Goal: Book appointment/travel/reservation

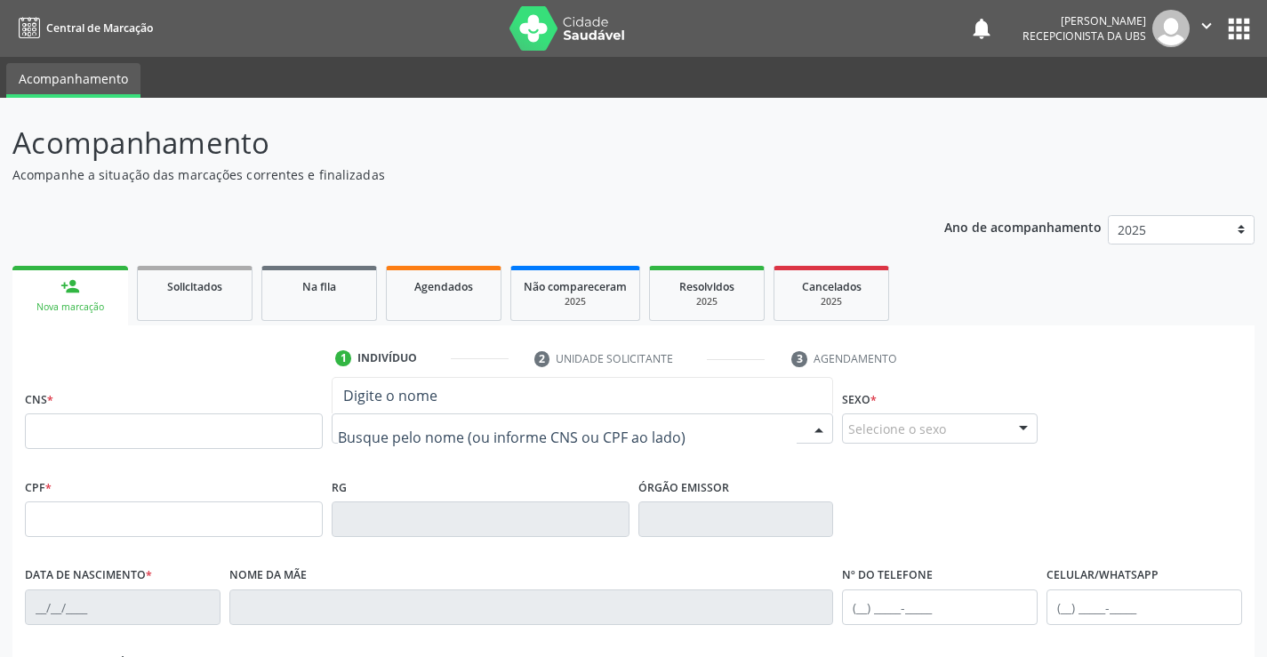
click at [353, 439] on input "text" at bounding box center [568, 438] width 460 height 36
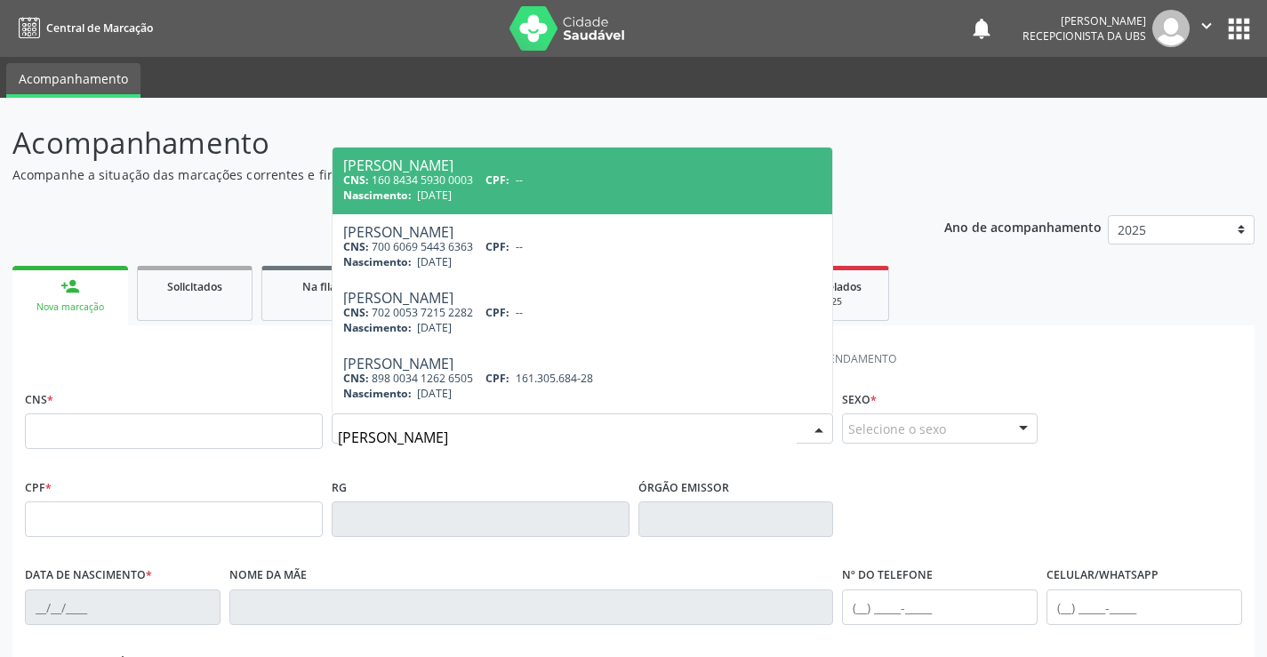
type input "[PERSON_NAME]"
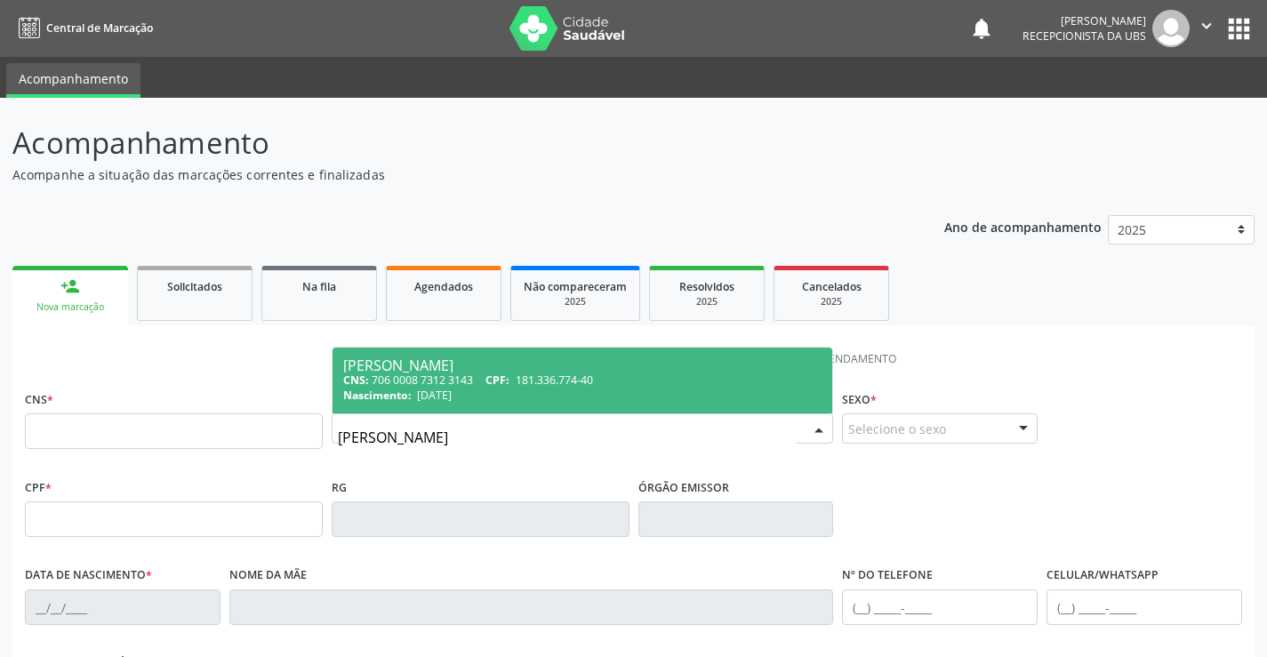
click at [561, 375] on span "181.336.774-40" at bounding box center [554, 379] width 77 height 15
type input "706 0008 7312 3143"
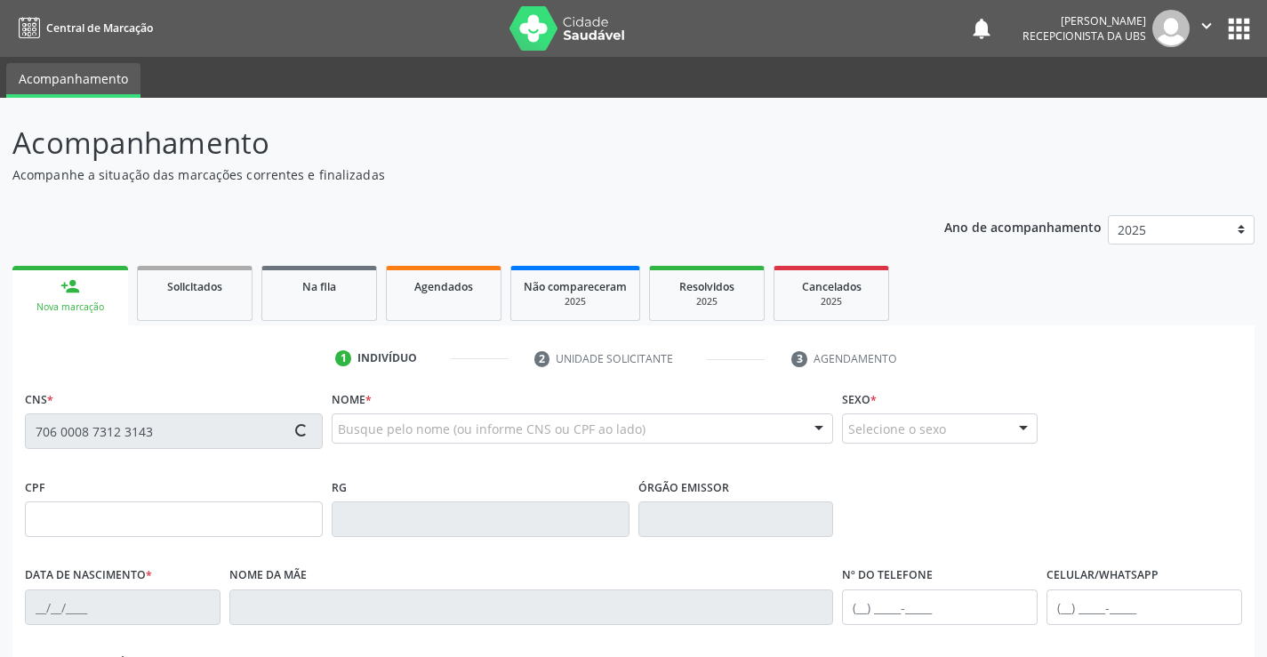
type input "181.336.774-40"
type input "[DATE]"
type input "Cleone dos Santos"
type input "[PHONE_NUMBER]"
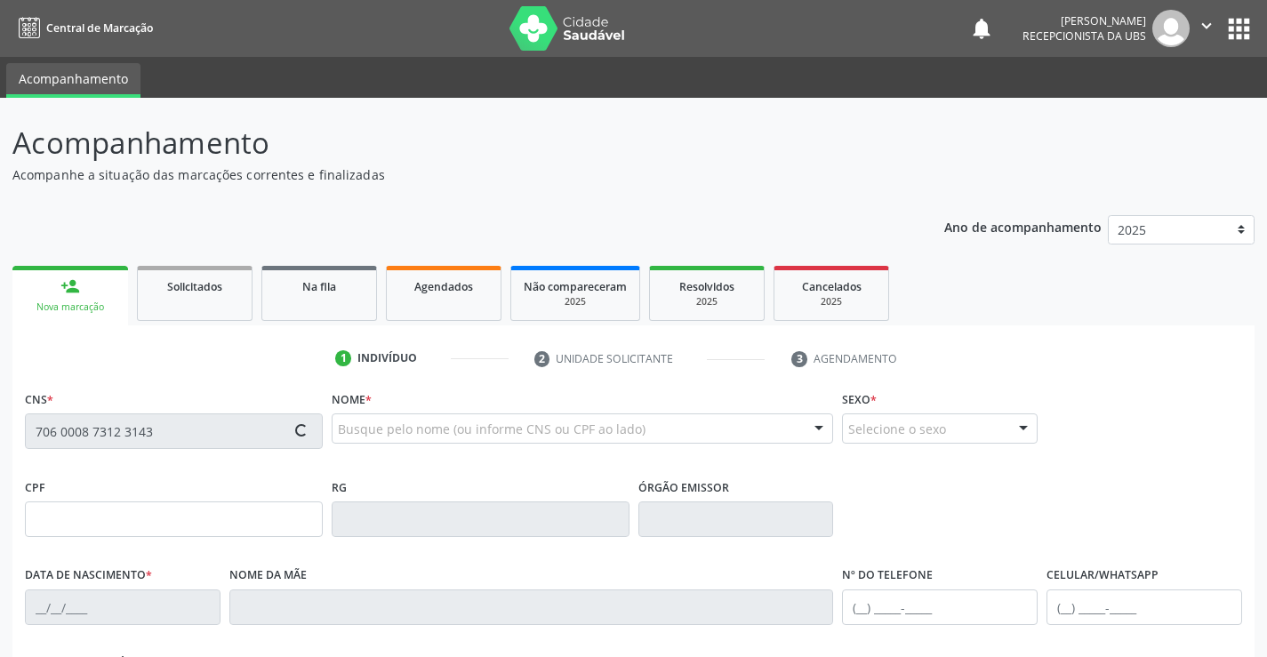
type input "064.947.884-32"
type input "525"
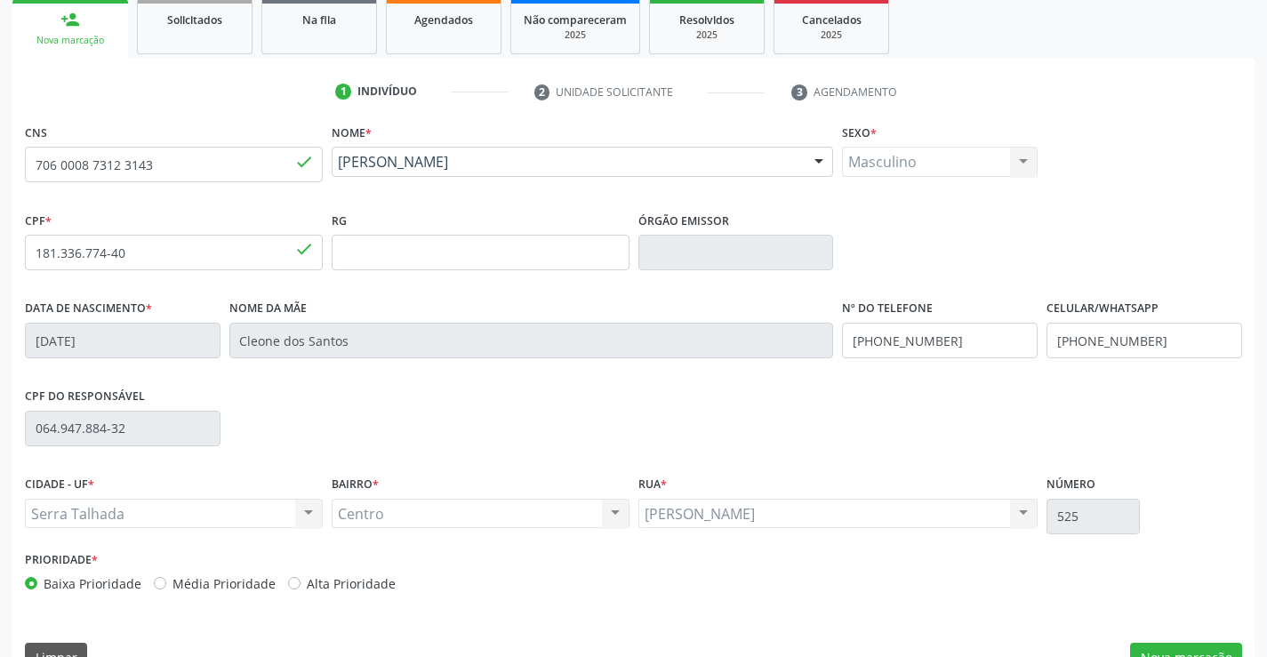
scroll to position [307, 0]
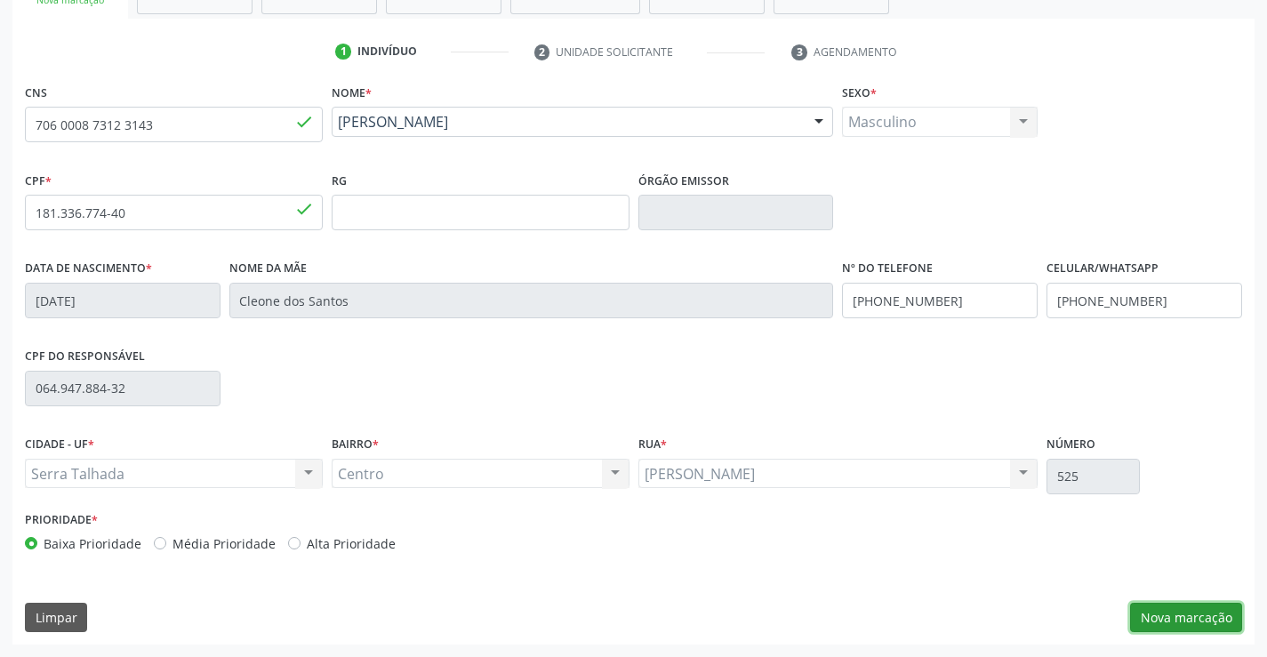
click at [1192, 618] on button "Nova marcação" at bounding box center [1186, 618] width 112 height 30
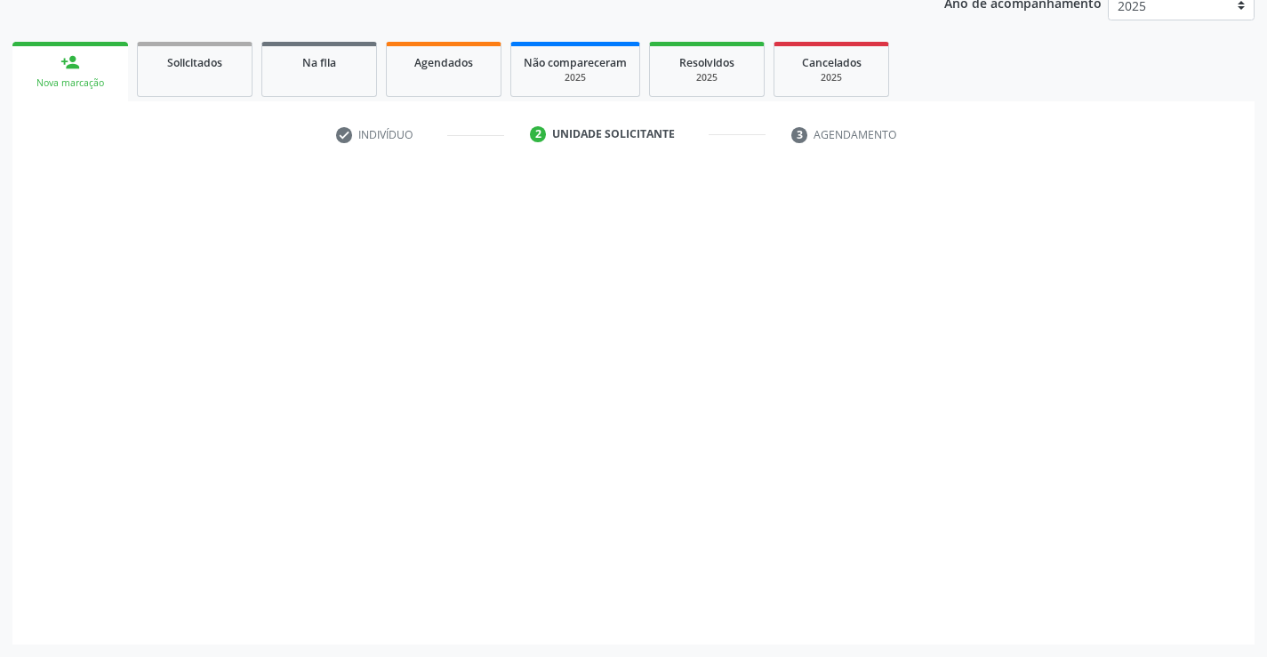
scroll to position [224, 0]
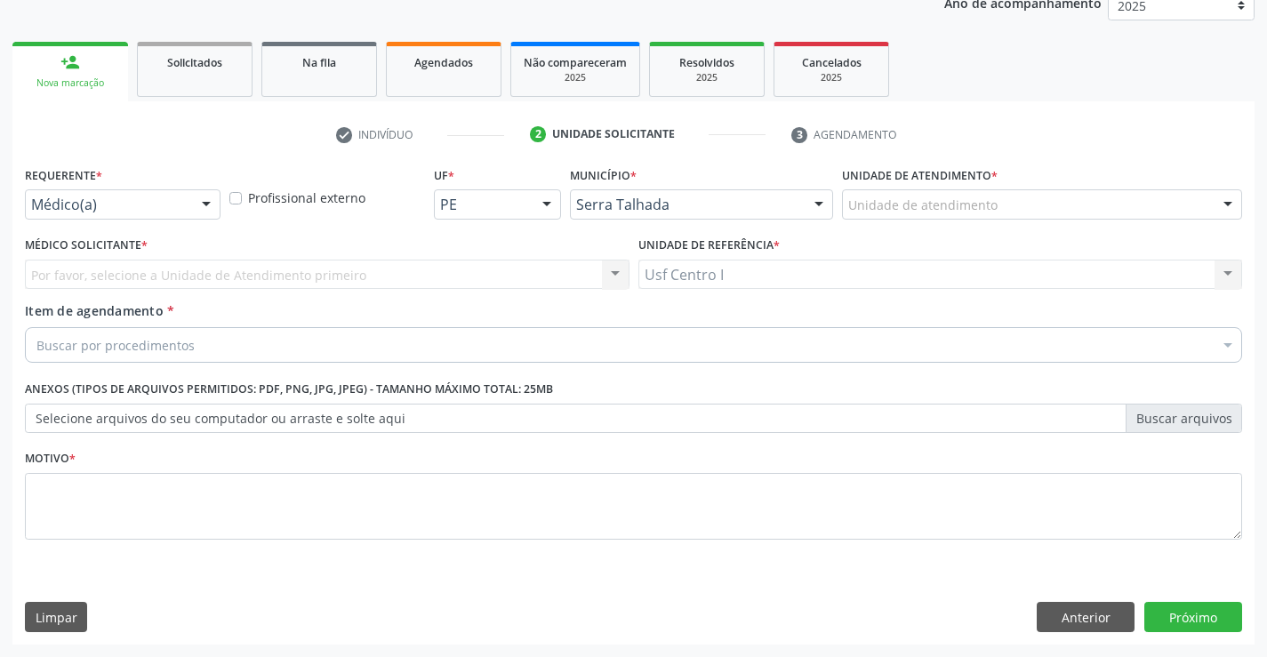
click at [204, 214] on div at bounding box center [206, 205] width 27 height 30
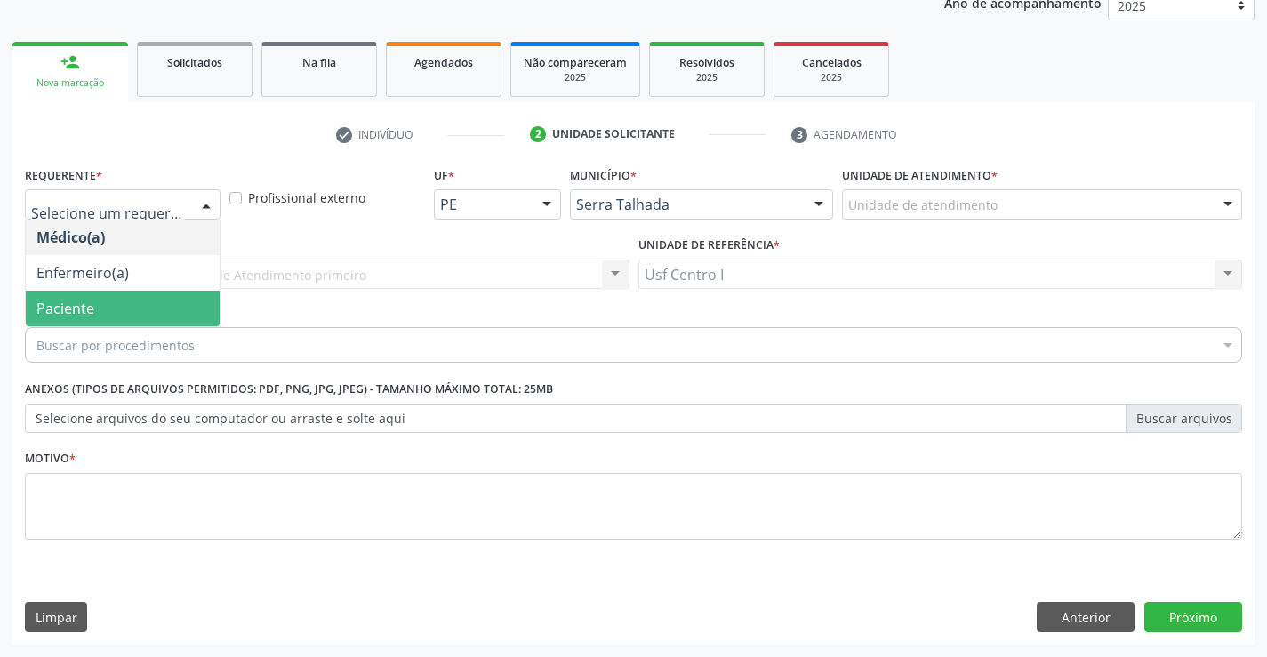
click at [144, 313] on span "Paciente" at bounding box center [123, 309] width 194 height 36
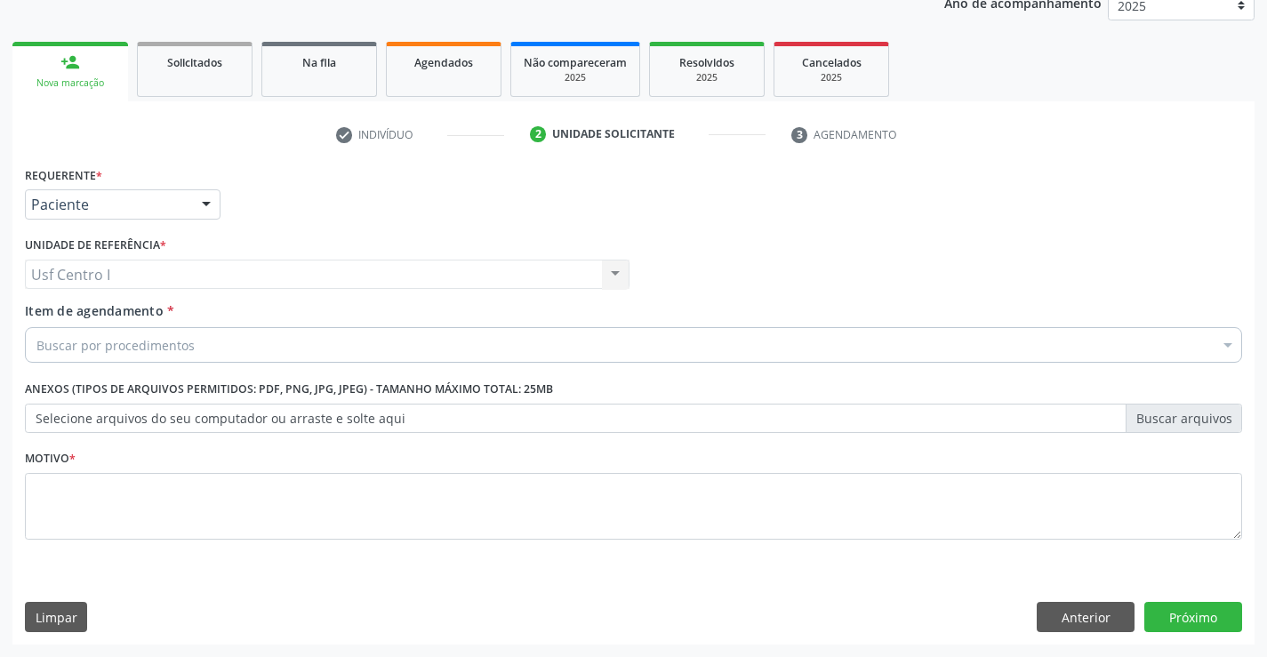
click at [144, 313] on span "Item de agendamento" at bounding box center [94, 310] width 139 height 17
click at [36, 327] on input "Item de agendamento *" at bounding box center [36, 345] width 0 height 36
click at [36, 342] on input "Item de agendamento *" at bounding box center [36, 345] width 0 height 36
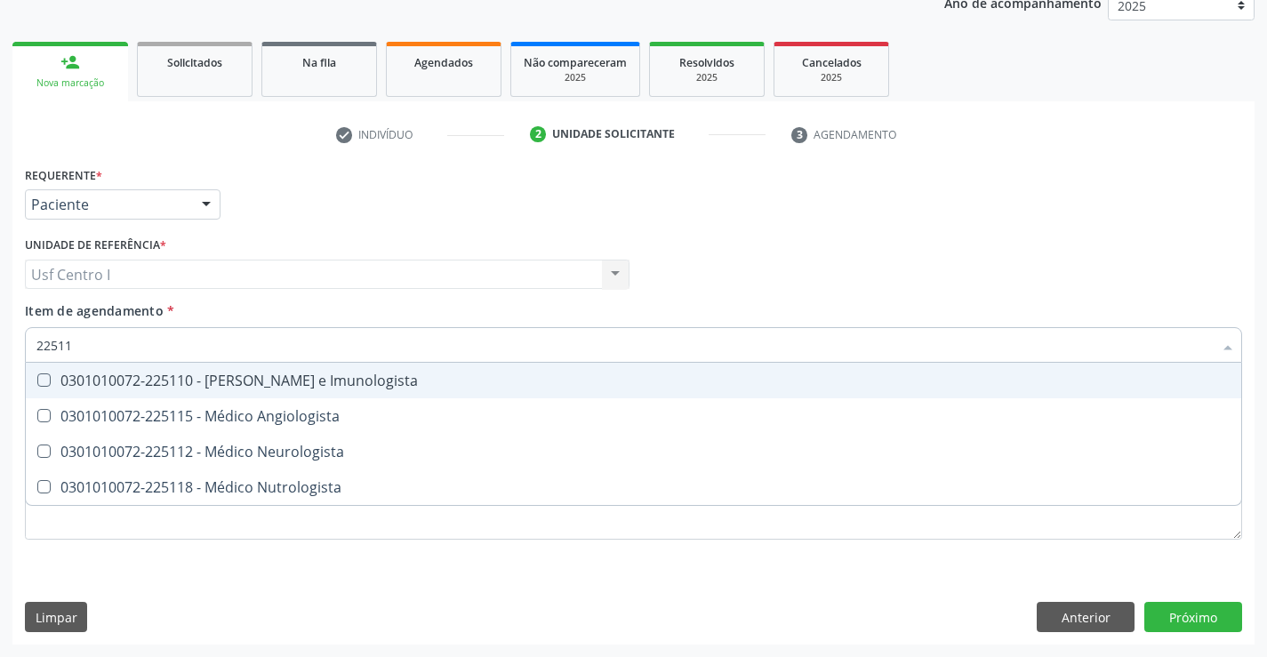
type input "225112"
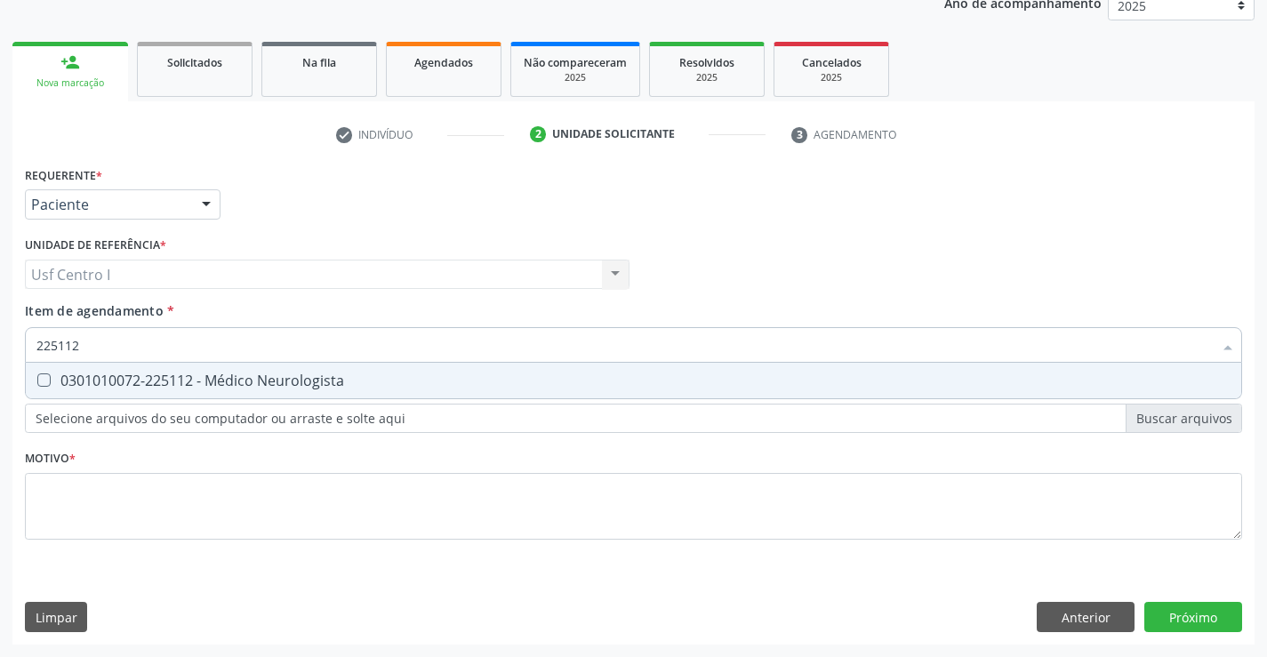
click at [47, 378] on Neurologista at bounding box center [43, 379] width 13 height 13
click at [37, 378] on Neurologista "checkbox" at bounding box center [32, 380] width 12 height 12
checkbox Neurologista "true"
click at [52, 500] on div "Requerente * Paciente Médico(a) Enfermeiro(a) Paciente Nenhum resultado encontr…" at bounding box center [633, 363] width 1217 height 403
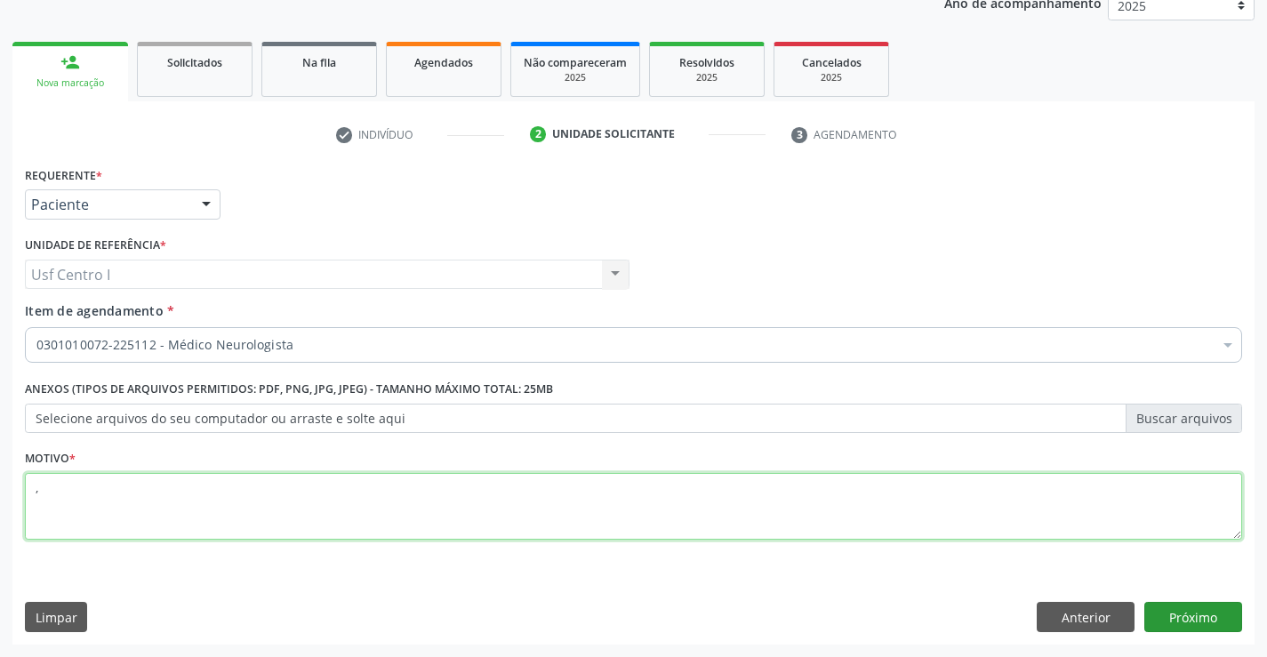
type textarea ","
click at [1208, 606] on button "Próximo" at bounding box center [1193, 617] width 98 height 30
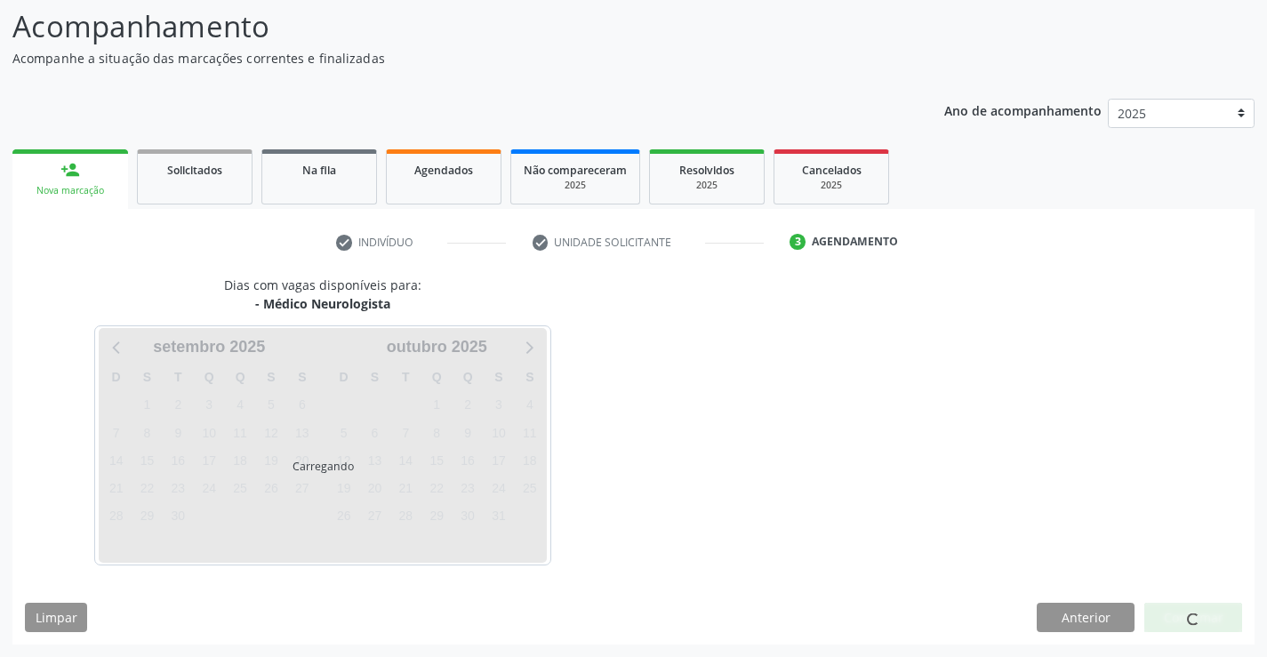
scroll to position [116, 0]
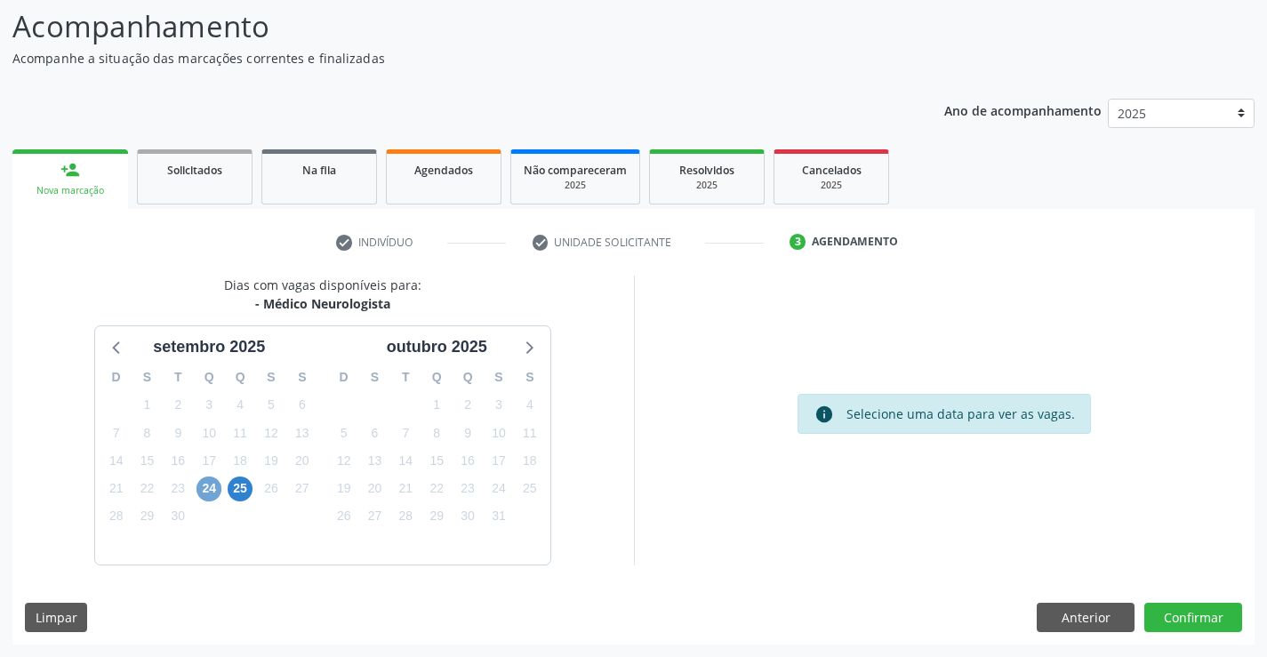
click at [212, 492] on span "24" at bounding box center [208, 488] width 25 height 25
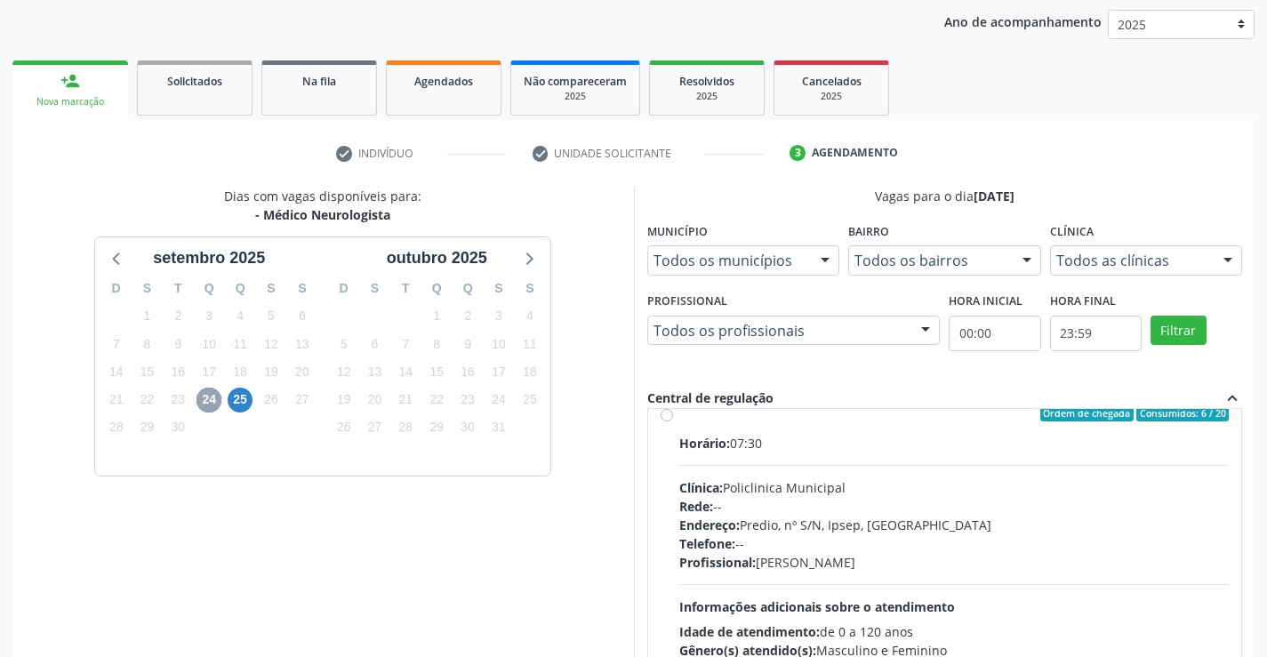
scroll to position [0, 0]
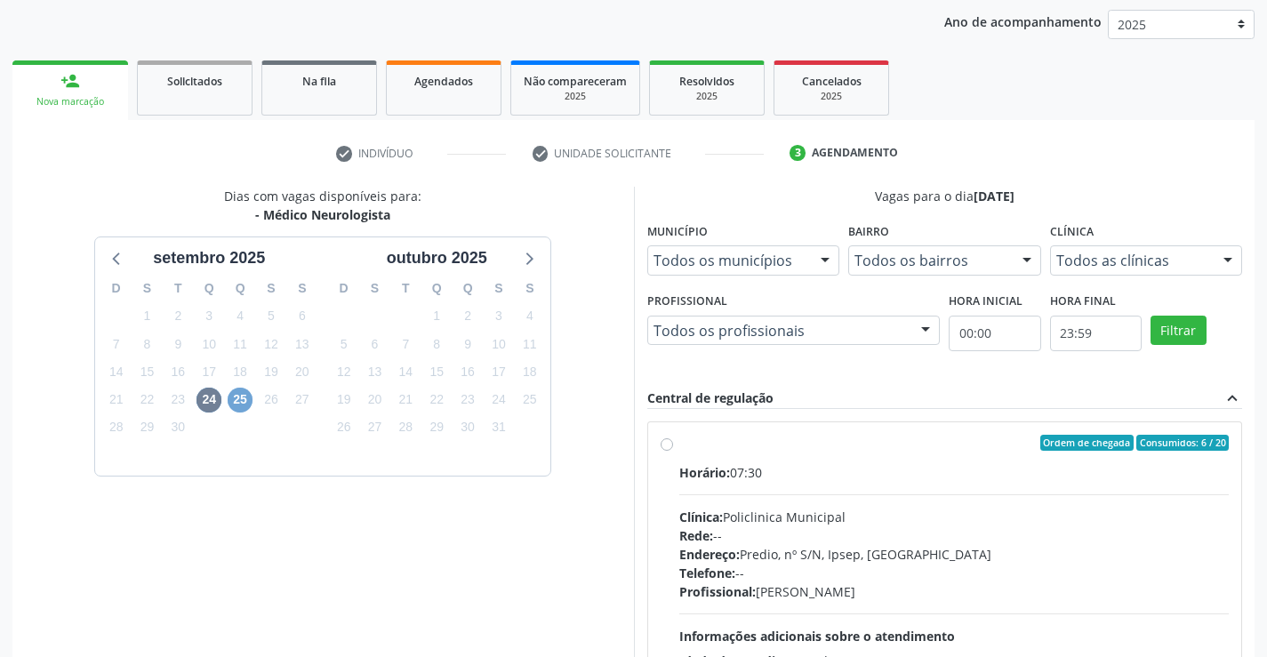
click at [245, 404] on span "25" at bounding box center [240, 400] width 25 height 25
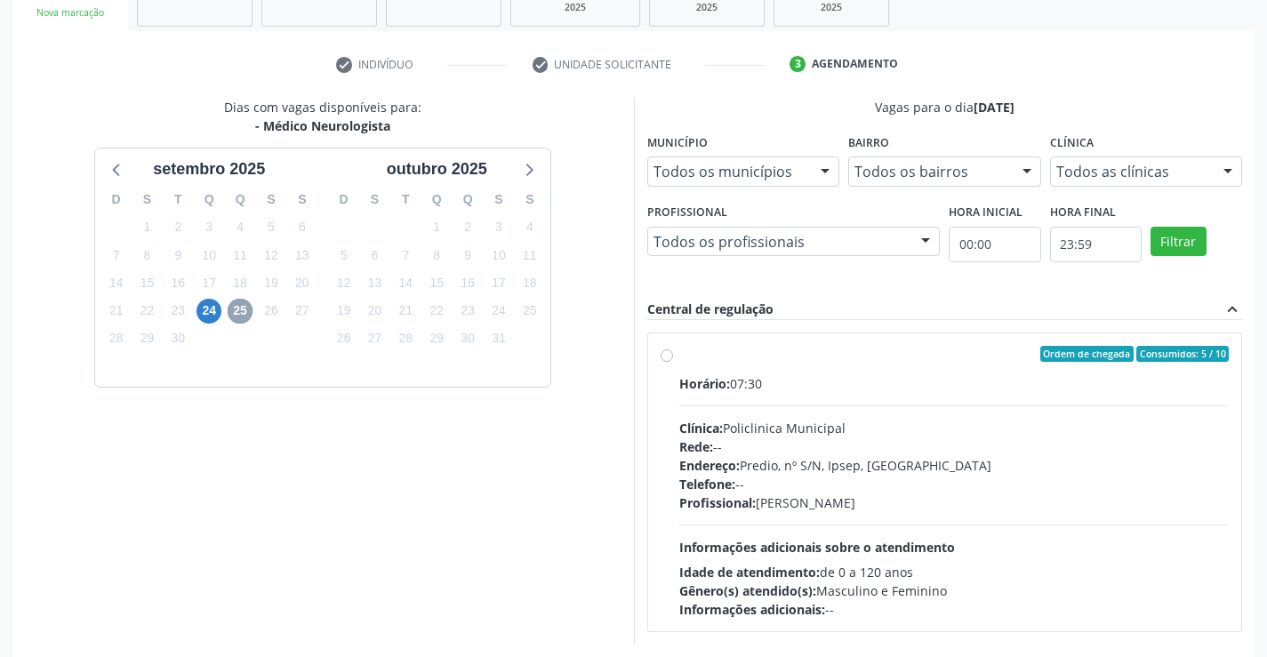
scroll to position [373, 0]
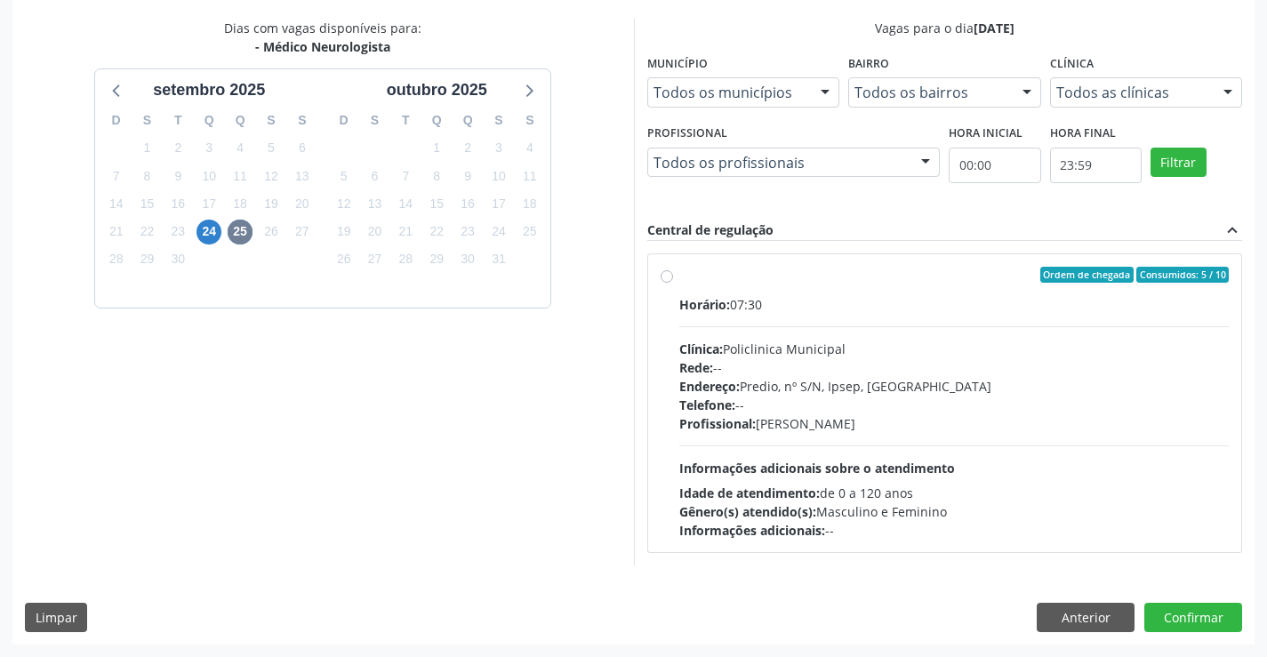
click at [679, 277] on label "Ordem de chegada Consumidos: 5 / 10 Horário: 07:30 Clínica: Policlinica Municip…" at bounding box center [954, 403] width 550 height 273
click at [668, 277] on input "Ordem de chegada Consumidos: 5 / 10 Horário: 07:30 Clínica: Policlinica Municip…" at bounding box center [667, 275] width 12 height 16
radio input "true"
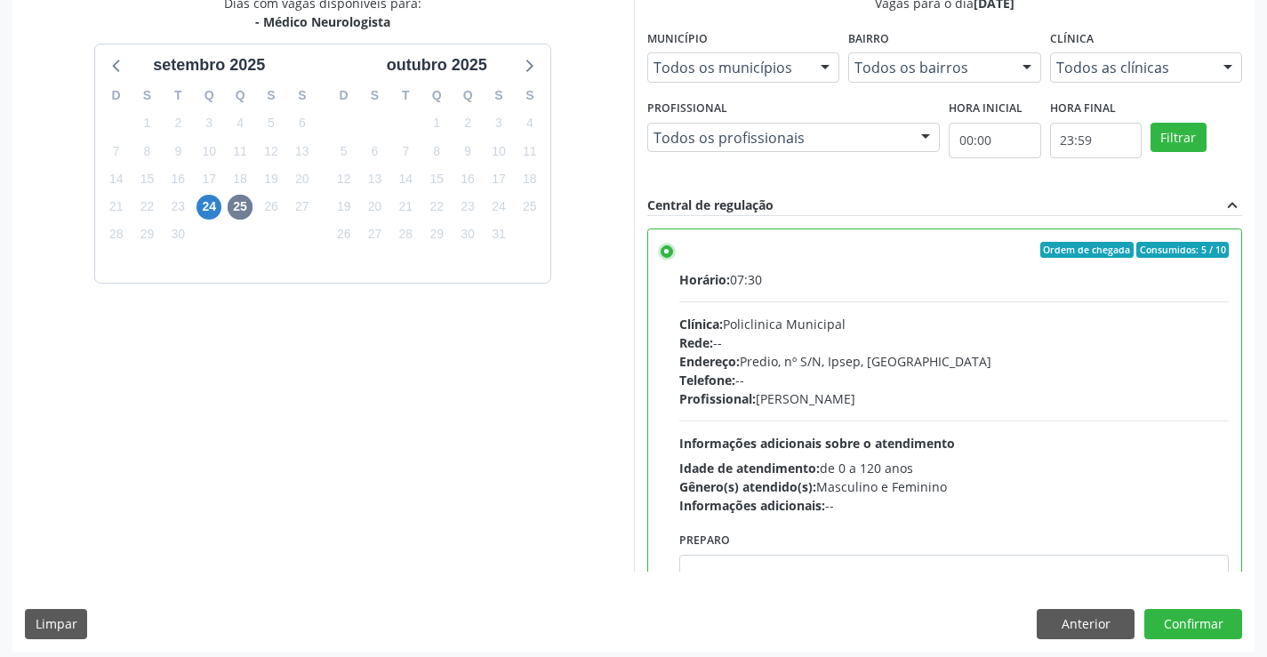
scroll to position [405, 0]
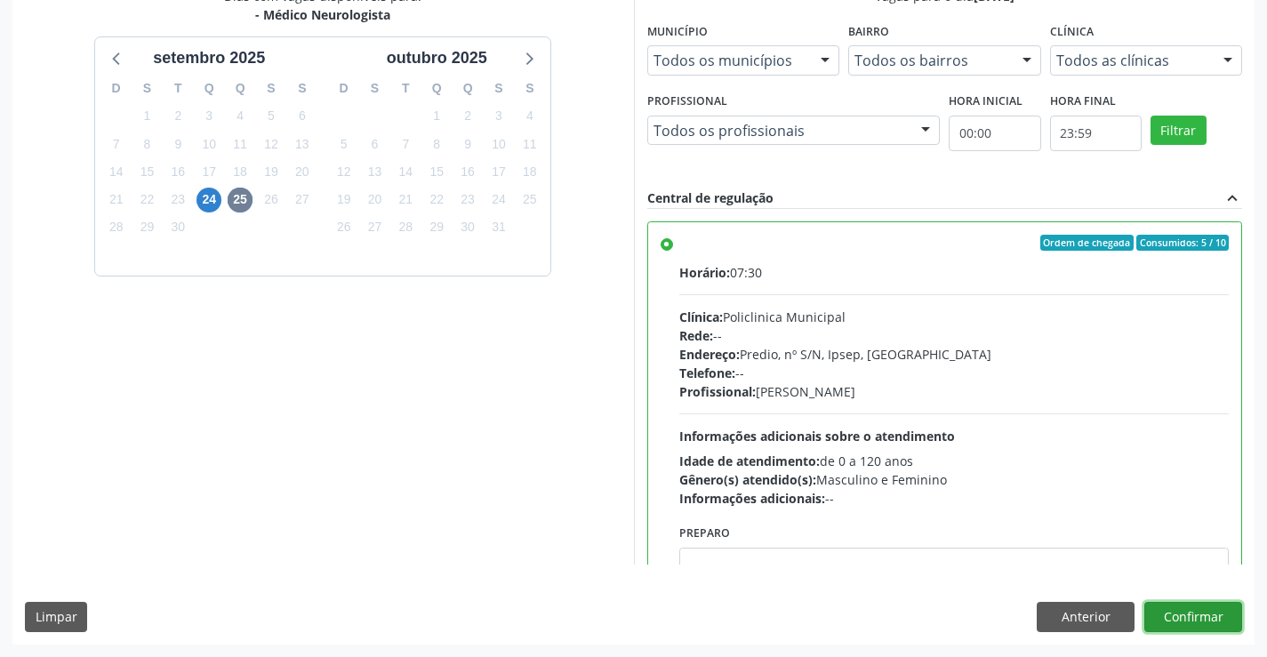
click at [1185, 614] on button "Confirmar" at bounding box center [1193, 617] width 98 height 30
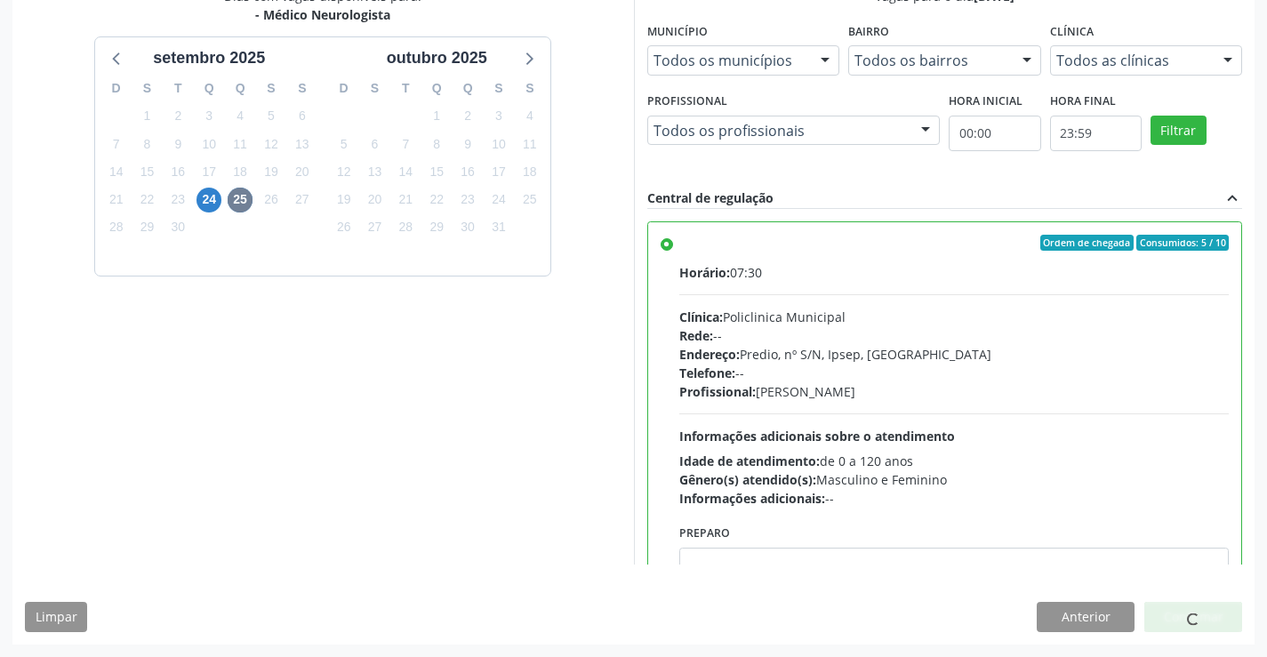
scroll to position [0, 0]
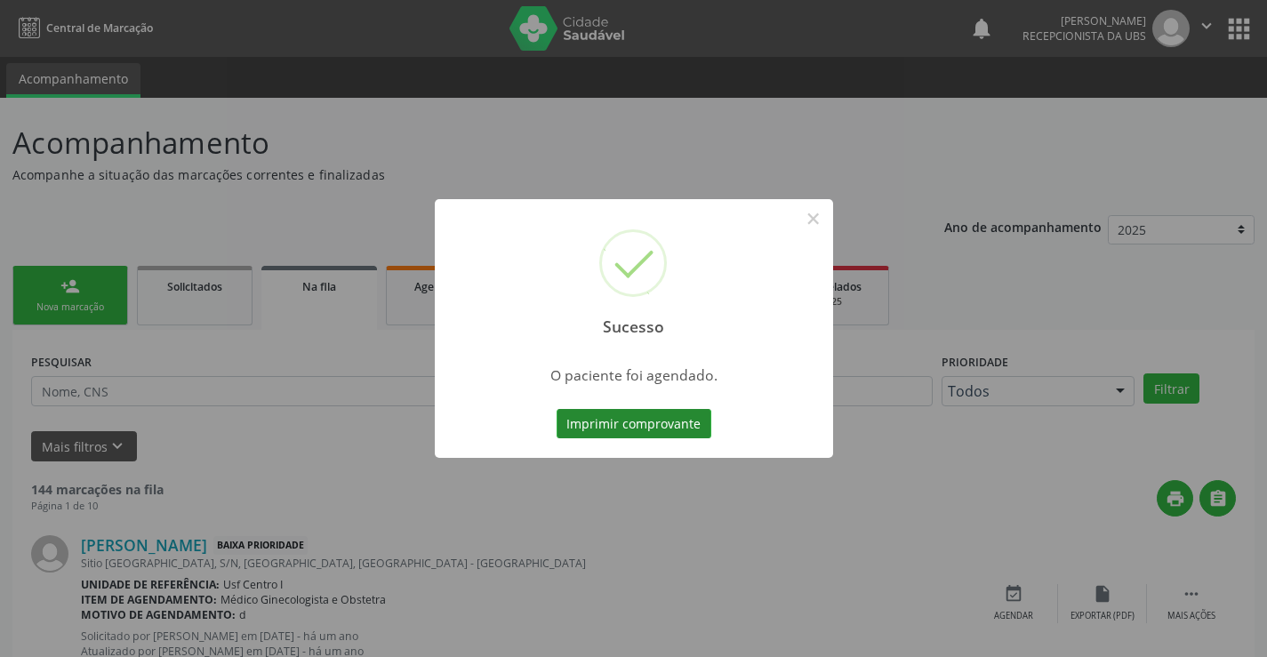
click at [647, 435] on button "Imprimir comprovante" at bounding box center [634, 424] width 155 height 30
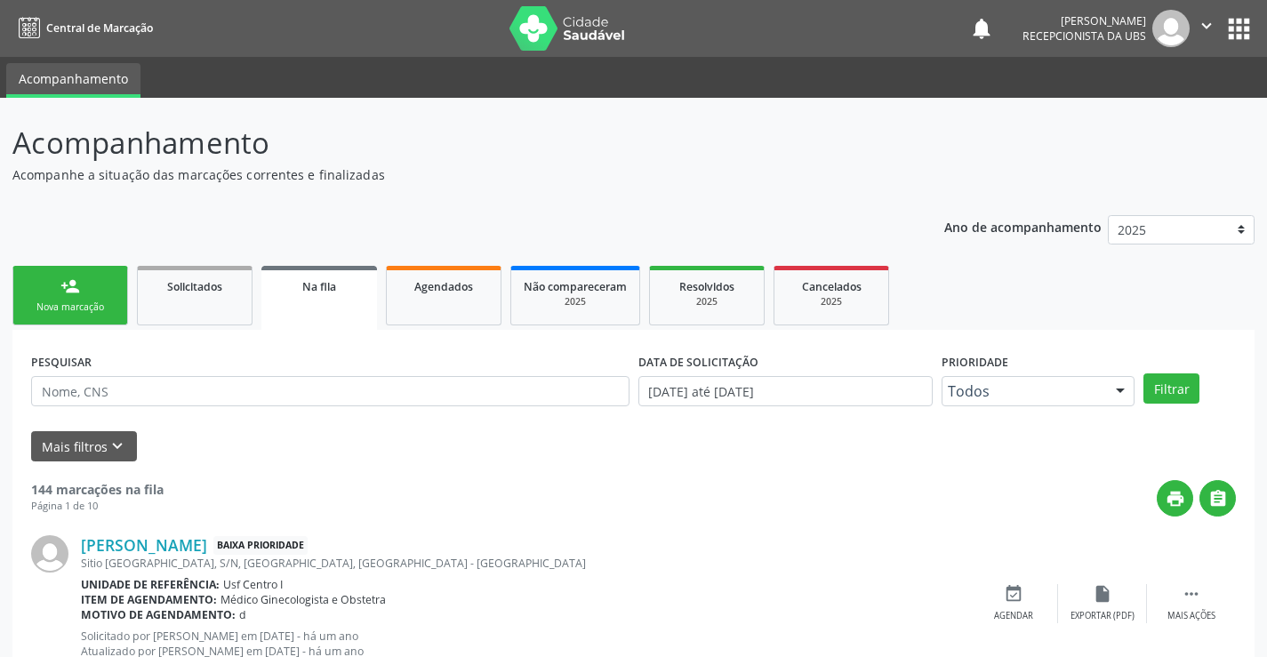
click at [94, 286] on link "person_add Nova marcação" at bounding box center [70, 296] width 116 height 60
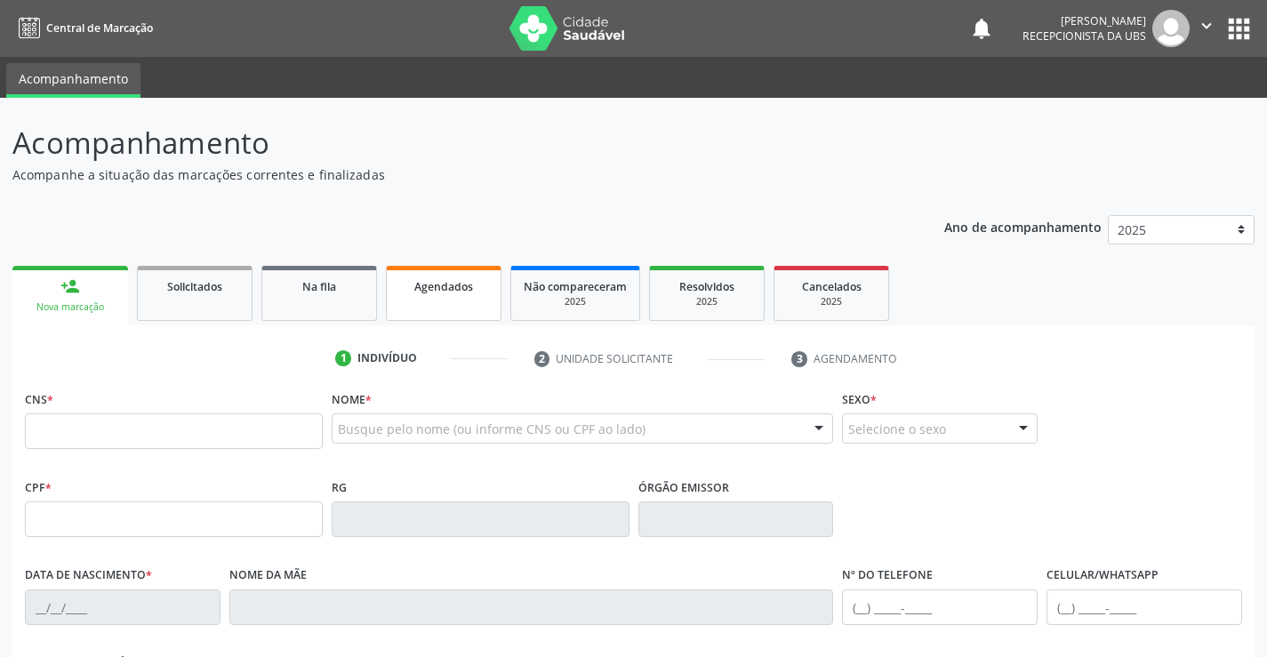
click at [447, 291] on span "Agendados" at bounding box center [443, 286] width 59 height 15
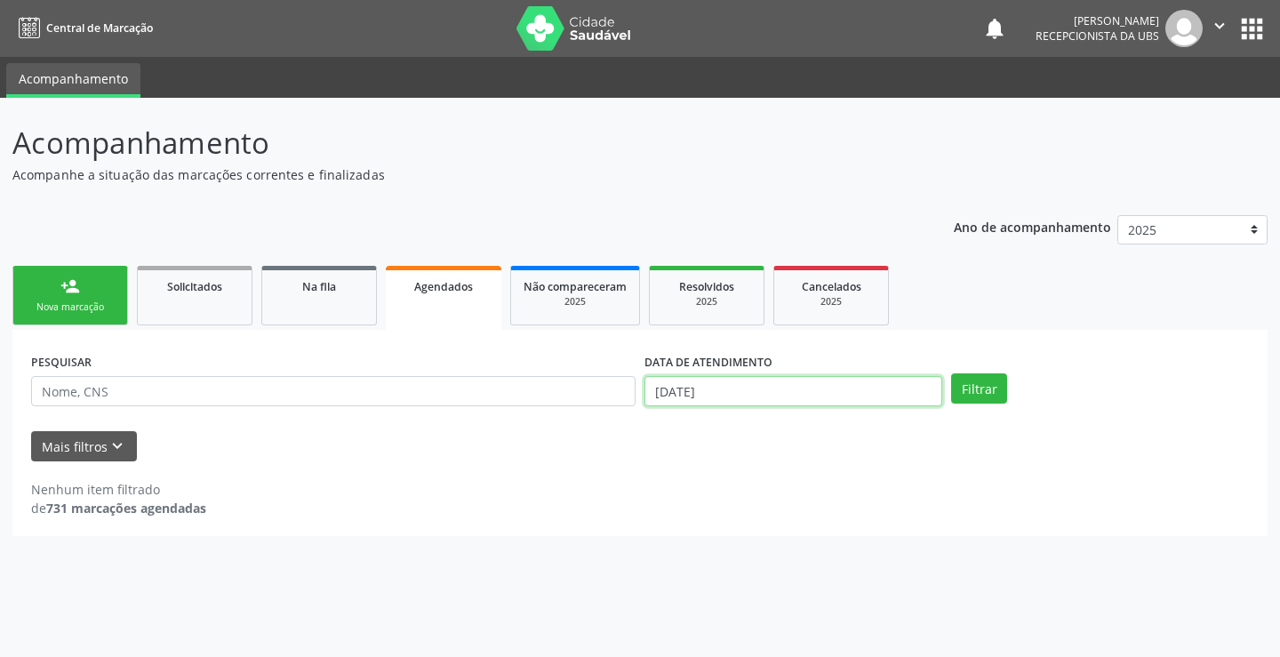
click at [782, 402] on input "[DATE]" at bounding box center [794, 391] width 298 height 30
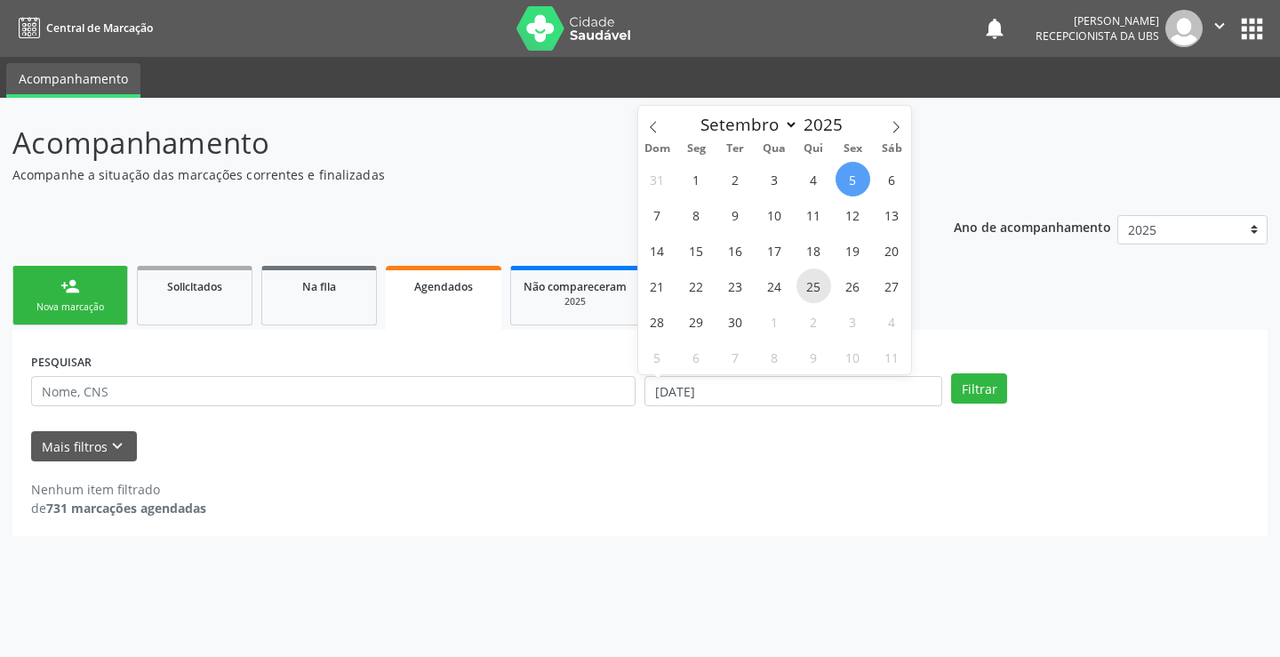
click at [810, 286] on span "25" at bounding box center [814, 285] width 35 height 35
type input "[DATE]"
click at [810, 286] on span "25" at bounding box center [814, 285] width 35 height 35
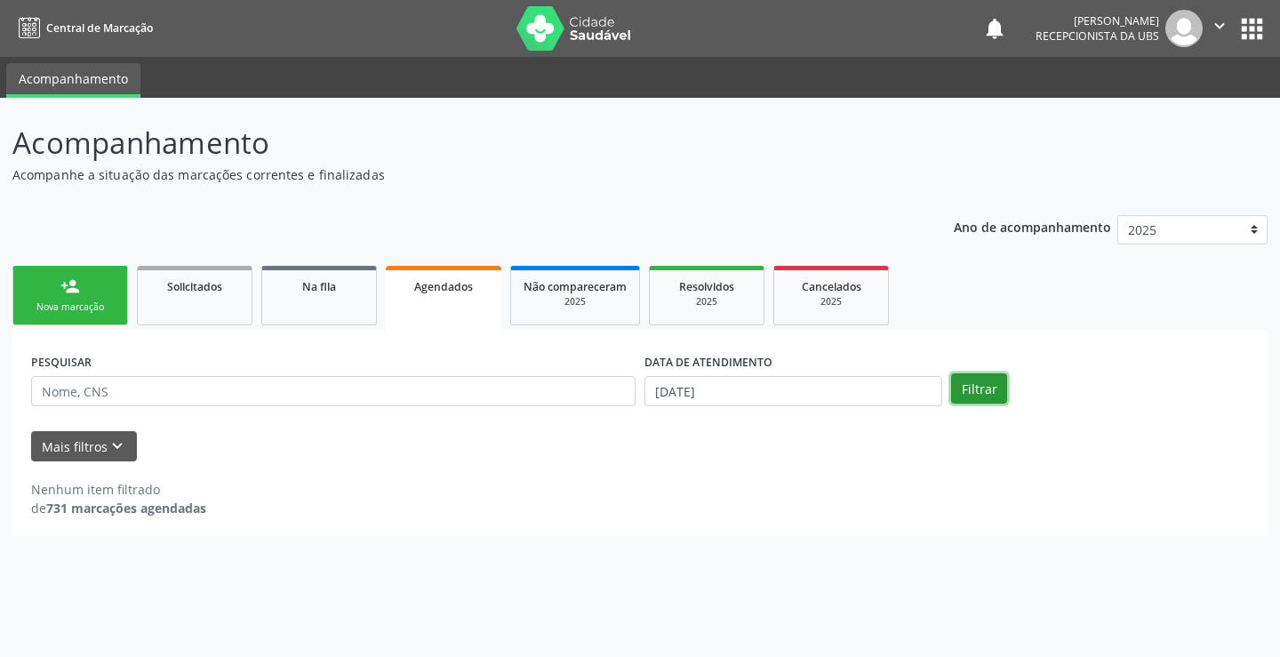
click at [980, 388] on button "Filtrar" at bounding box center [979, 388] width 56 height 30
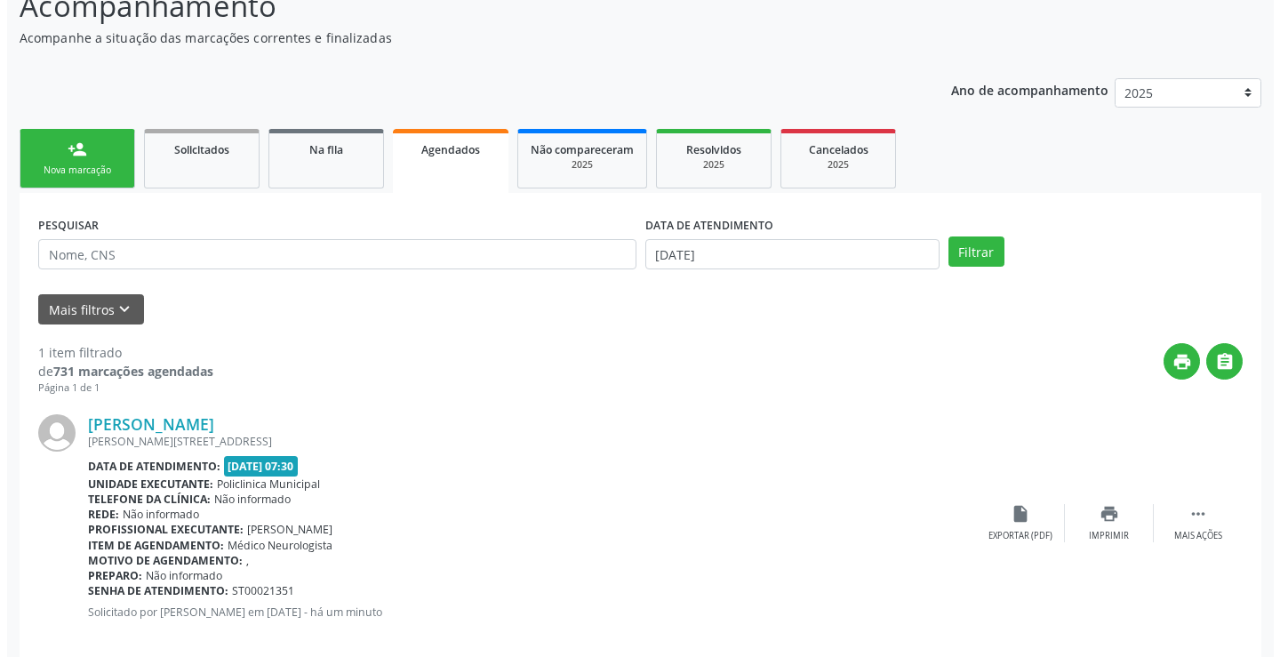
scroll to position [162, 0]
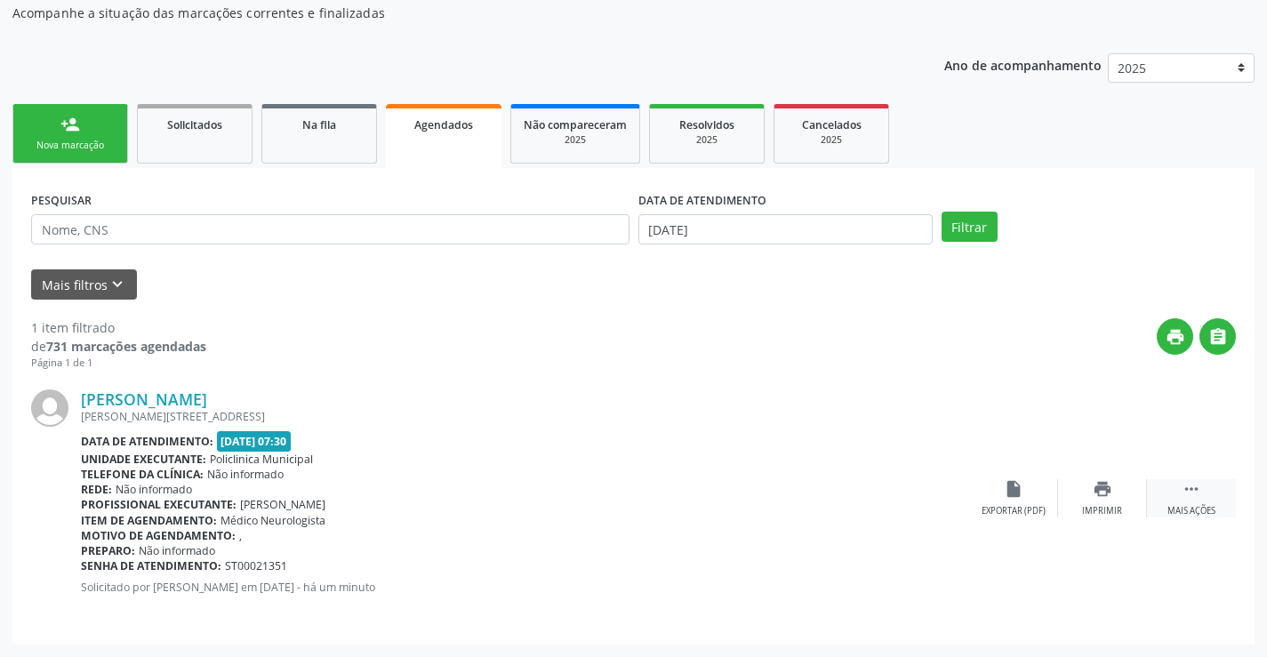
click at [1188, 487] on icon "" at bounding box center [1191, 489] width 20 height 20
click at [1018, 494] on icon "cancel" at bounding box center [1014, 489] width 20 height 20
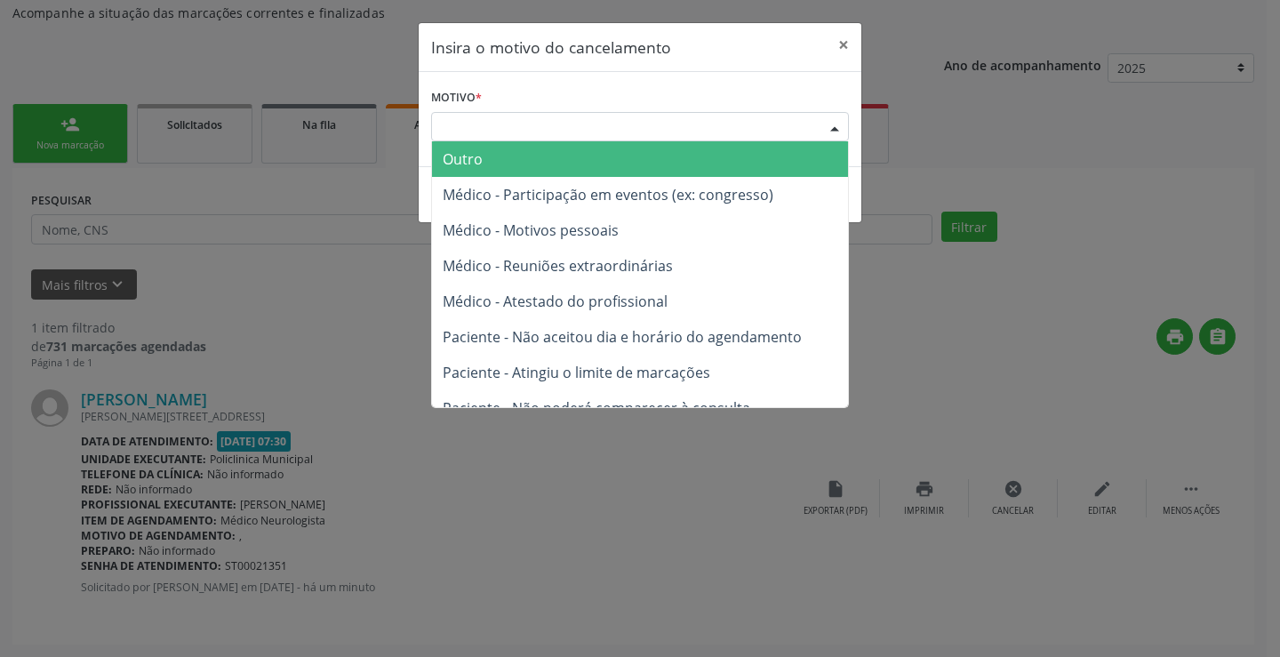
click at [476, 116] on div "Escolha o motivo" at bounding box center [640, 127] width 418 height 30
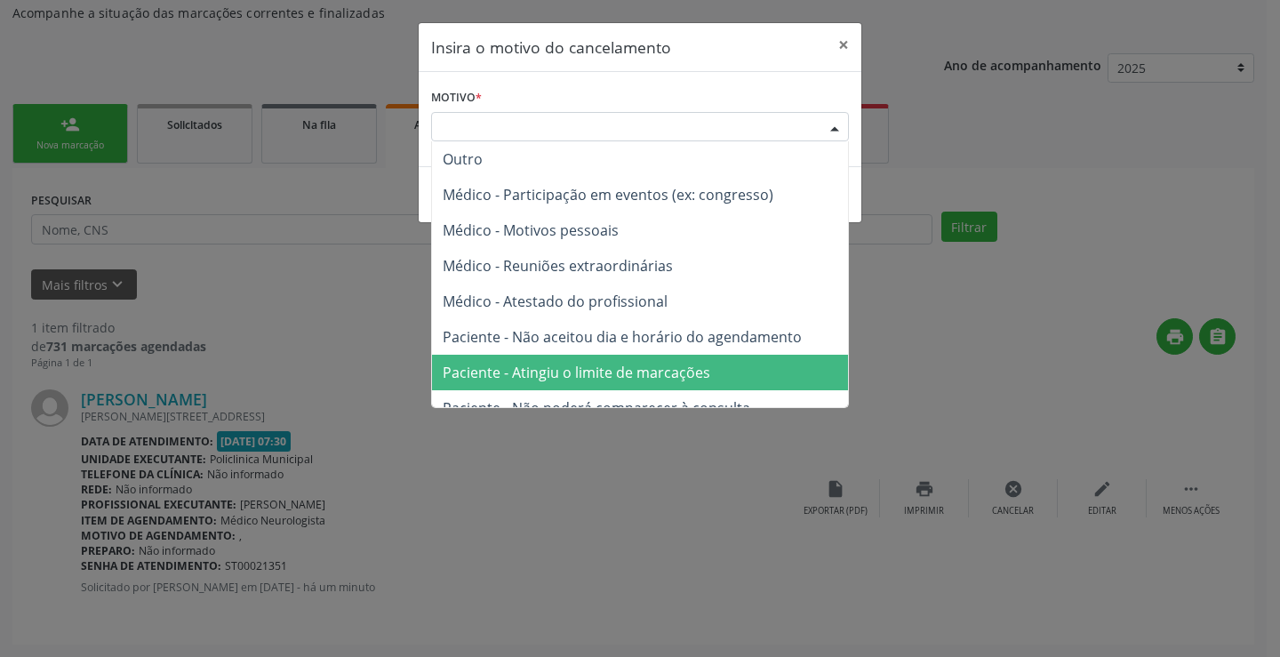
click at [627, 371] on span "Paciente - Atingiu o limite de marcações" at bounding box center [577, 373] width 268 height 20
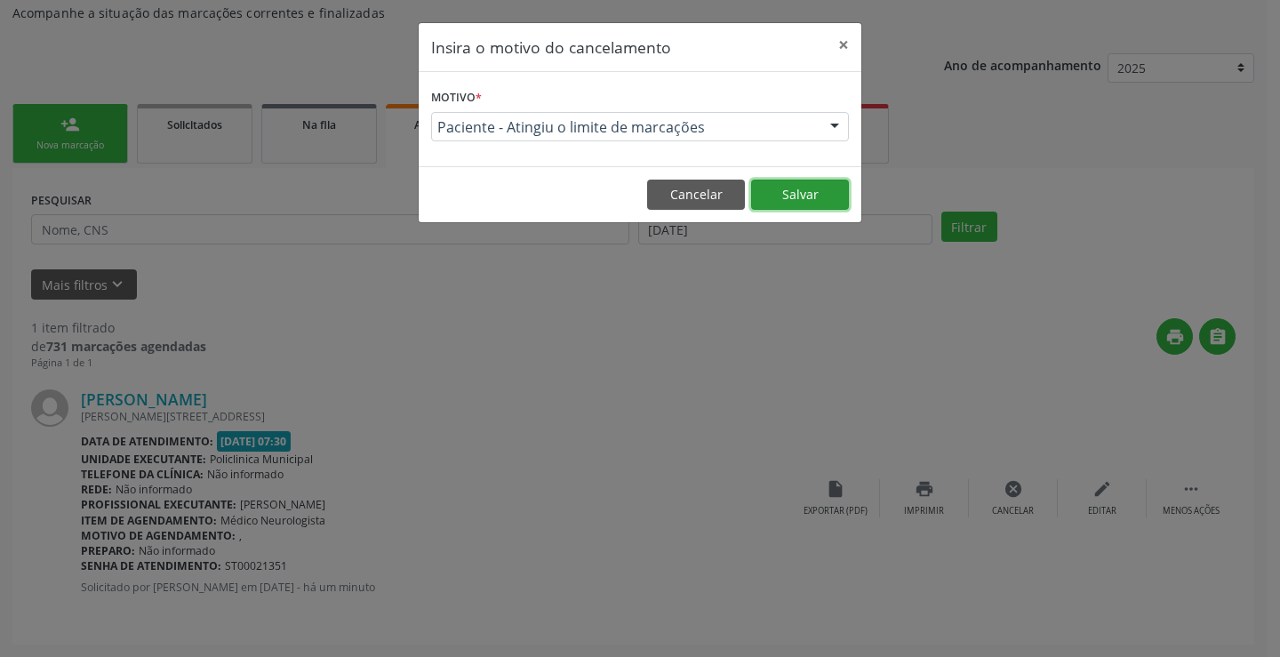
click at [777, 190] on button "Salvar" at bounding box center [800, 195] width 98 height 30
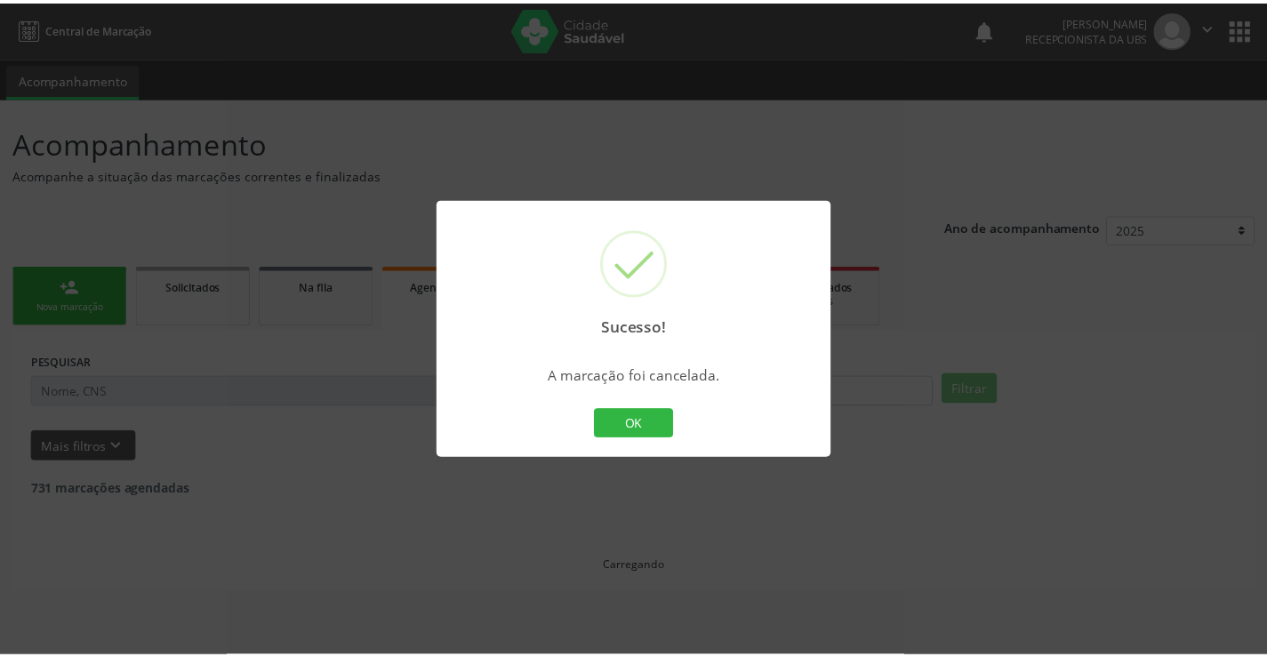
scroll to position [0, 0]
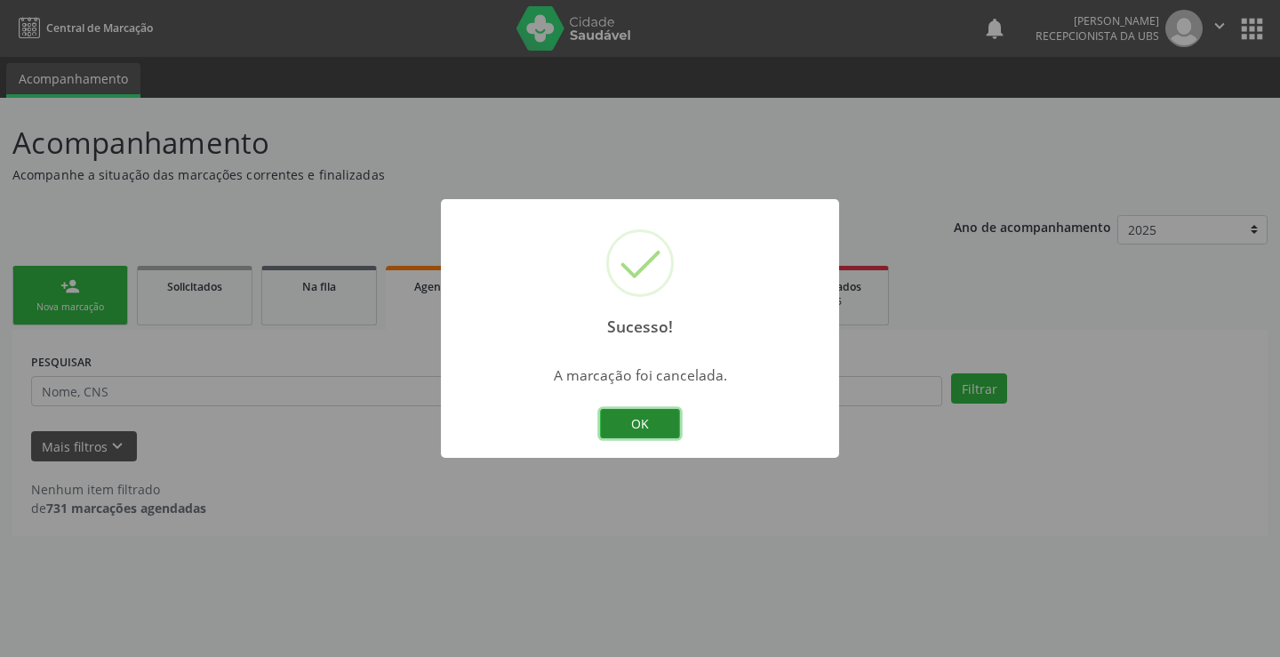
click at [651, 432] on button "OK" at bounding box center [640, 424] width 80 height 30
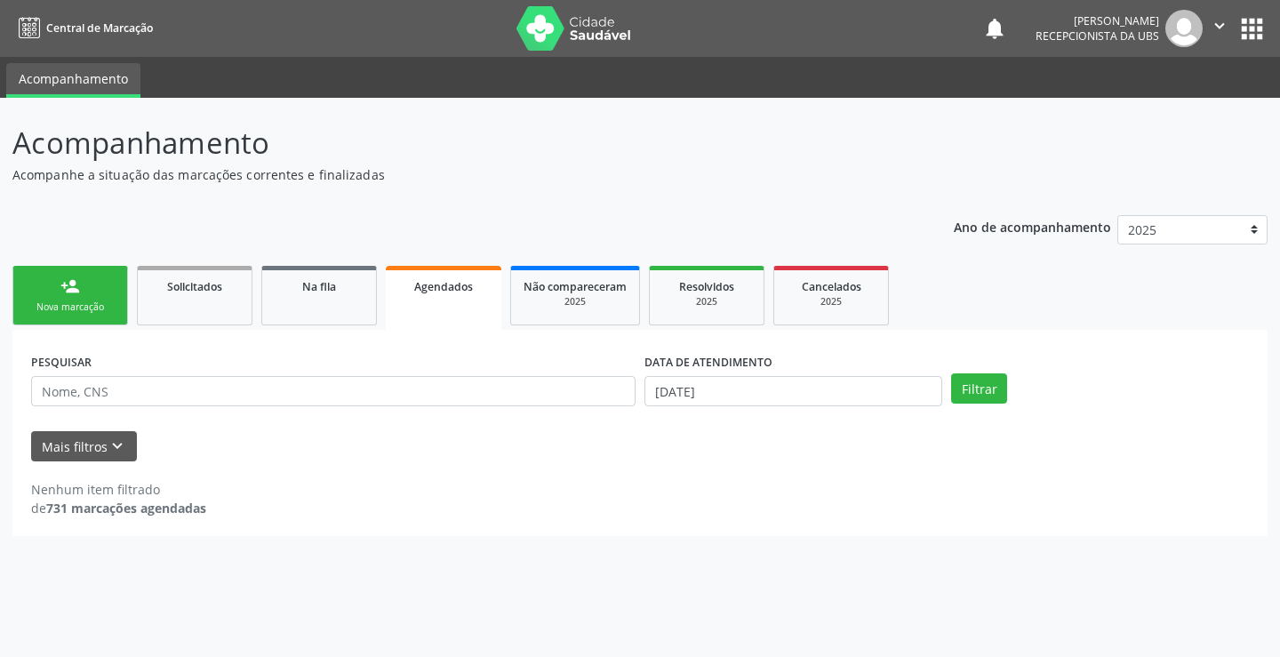
click at [52, 306] on div "Nova marcação" at bounding box center [70, 306] width 89 height 13
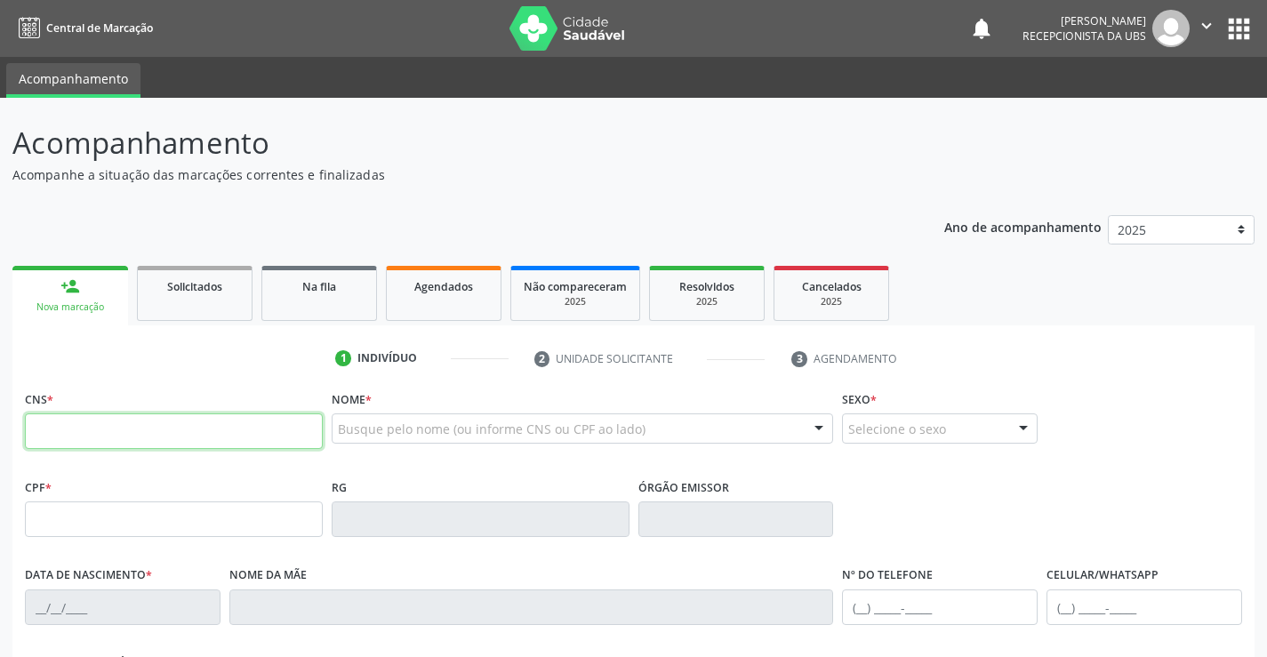
click at [91, 435] on input "text" at bounding box center [174, 431] width 298 height 36
type input "706 0008 7312 3143"
type input "181.336.774-40"
type input "[DATE]"
type input "Cleone dos Santos"
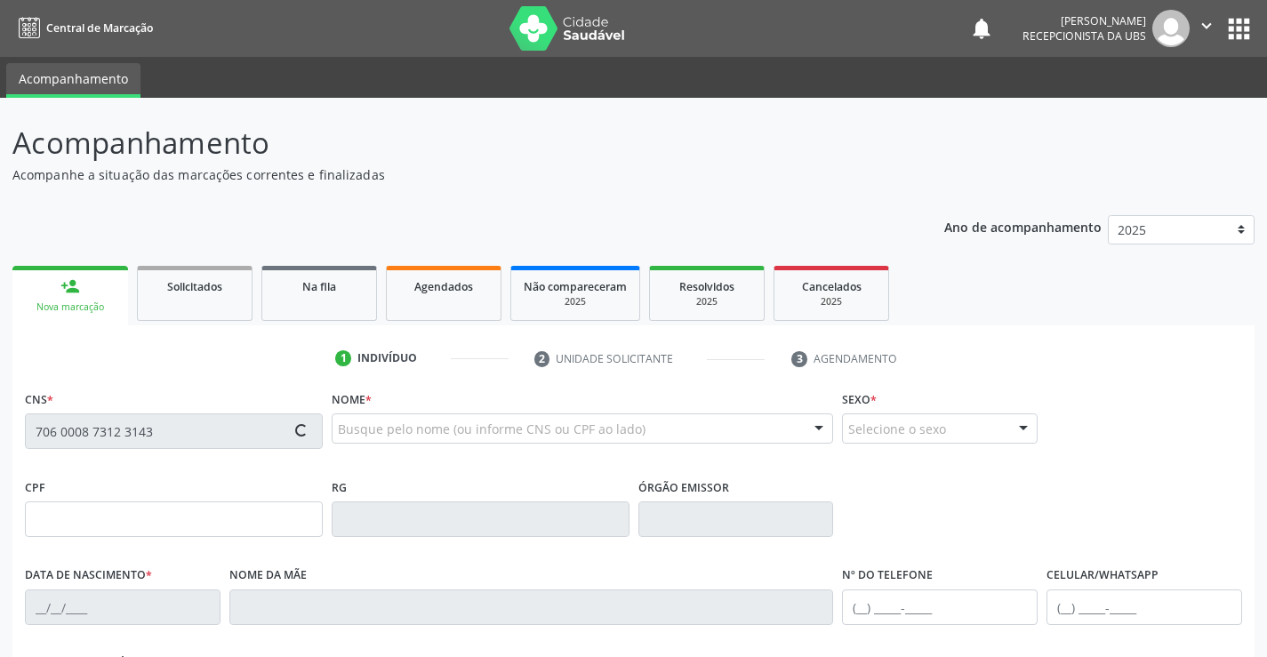
type input "[PHONE_NUMBER]"
type input "064.947.884-32"
type input "525"
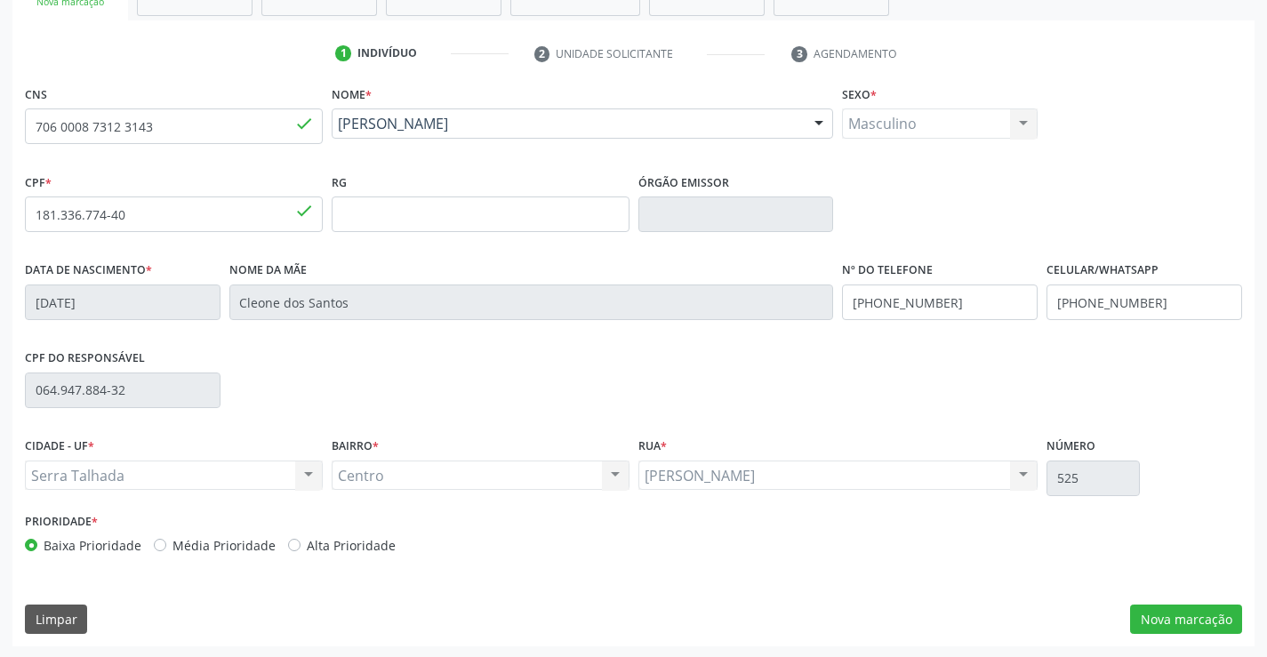
scroll to position [307, 0]
click at [1182, 617] on button "Nova marcação" at bounding box center [1186, 618] width 112 height 30
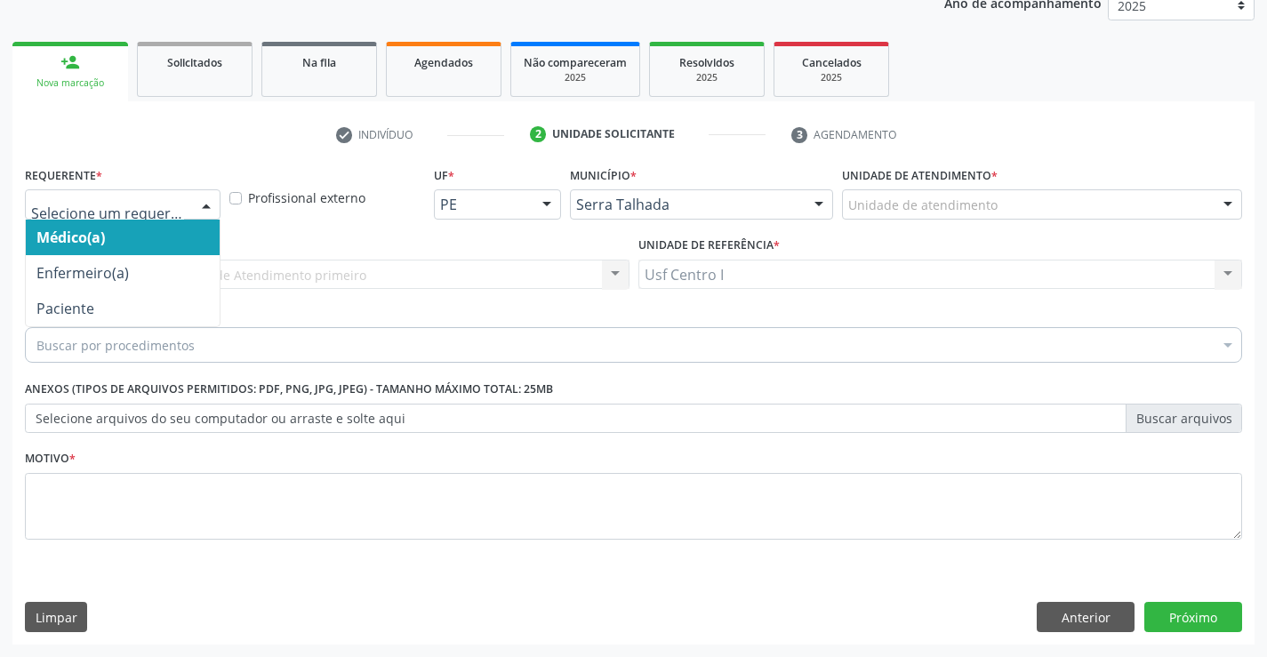
click at [206, 206] on div at bounding box center [206, 205] width 27 height 30
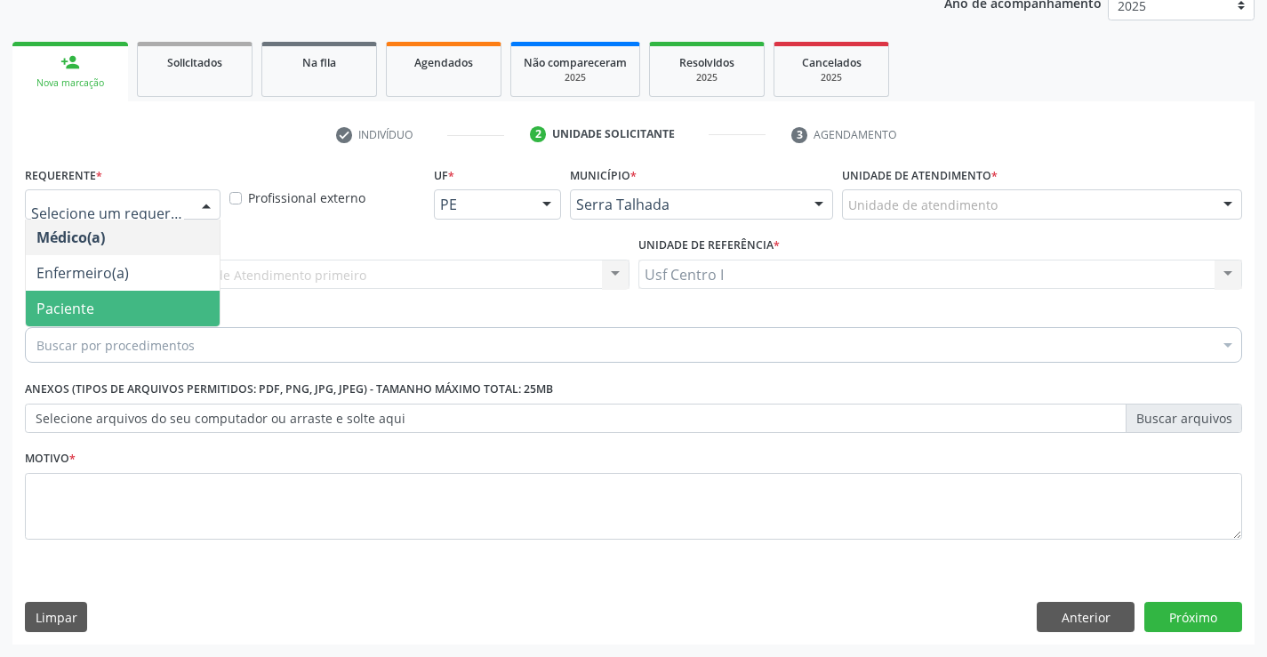
click at [170, 304] on span "Paciente" at bounding box center [123, 309] width 194 height 36
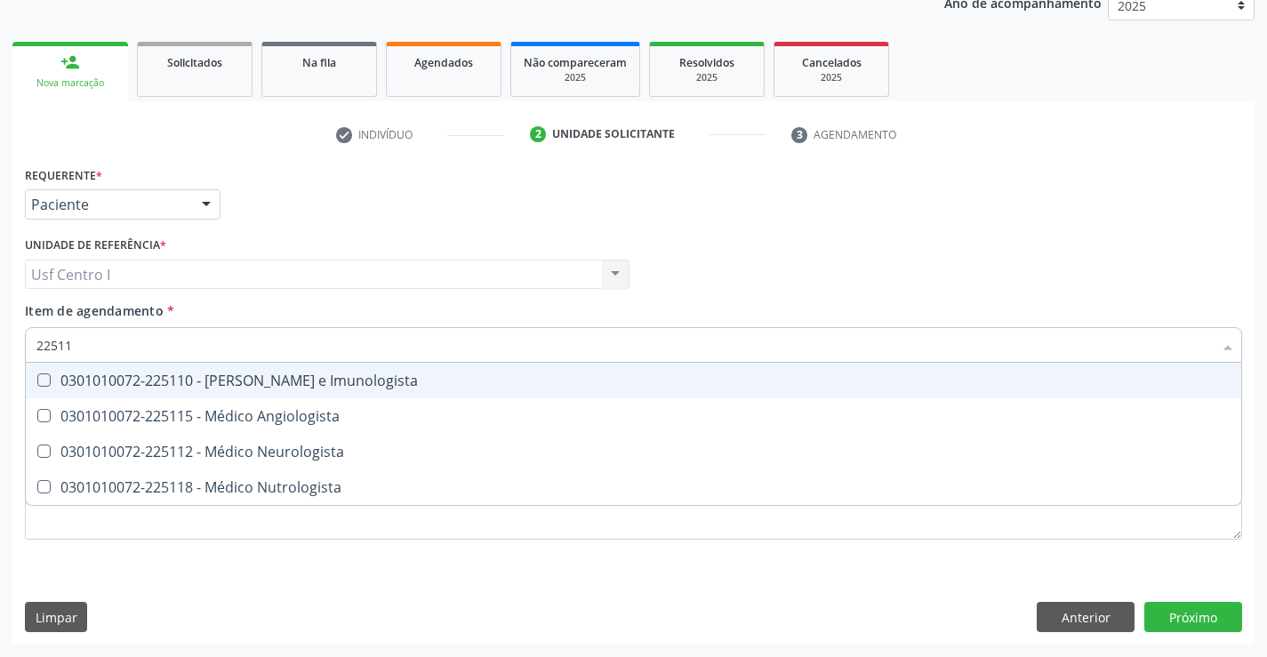
type input "225112"
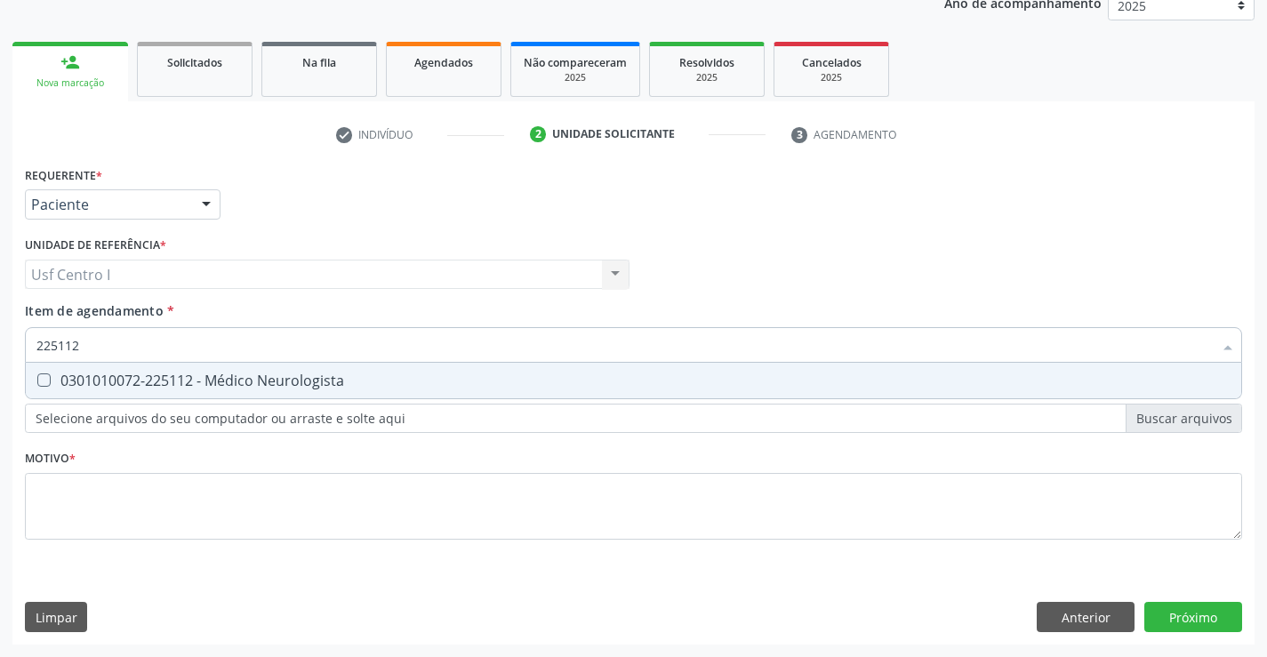
click at [44, 374] on Neurologista at bounding box center [43, 379] width 13 height 13
click at [37, 374] on Neurologista "checkbox" at bounding box center [32, 380] width 12 height 12
checkbox Neurologista "true"
click at [66, 489] on div "Requerente * Paciente Médico(a) Enfermeiro(a) Paciente Nenhum resultado encontr…" at bounding box center [633, 363] width 1217 height 403
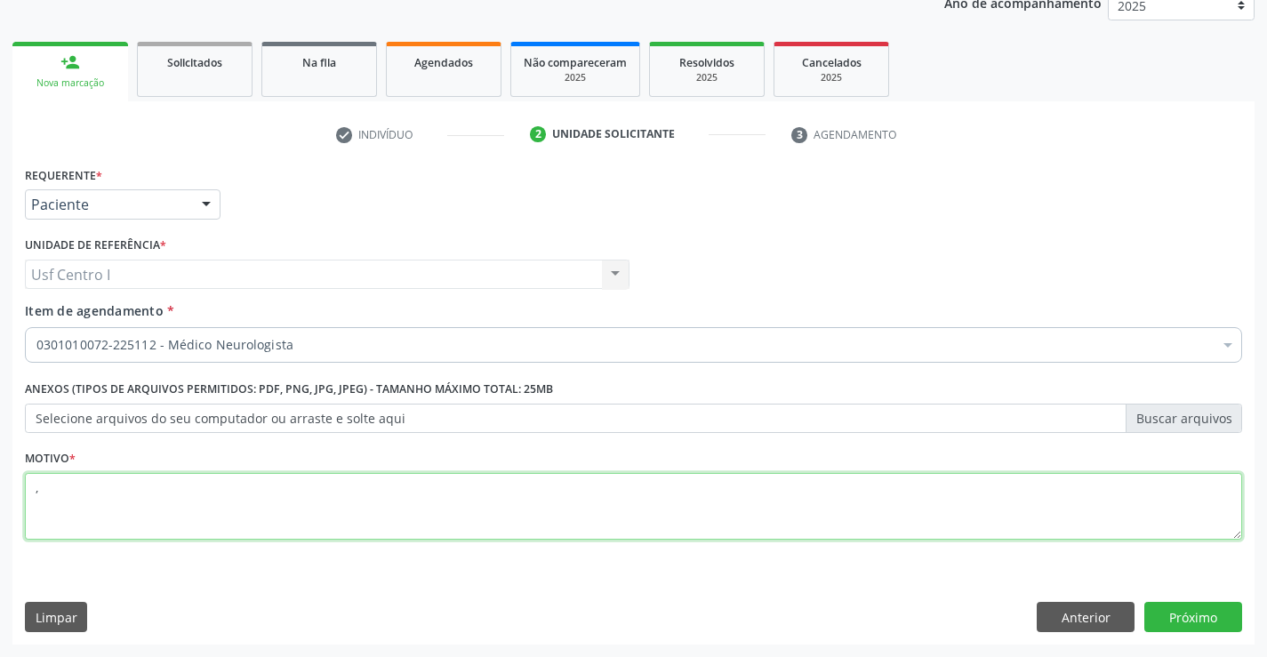
type textarea ","
click at [1216, 616] on button "Próximo" at bounding box center [1193, 617] width 98 height 30
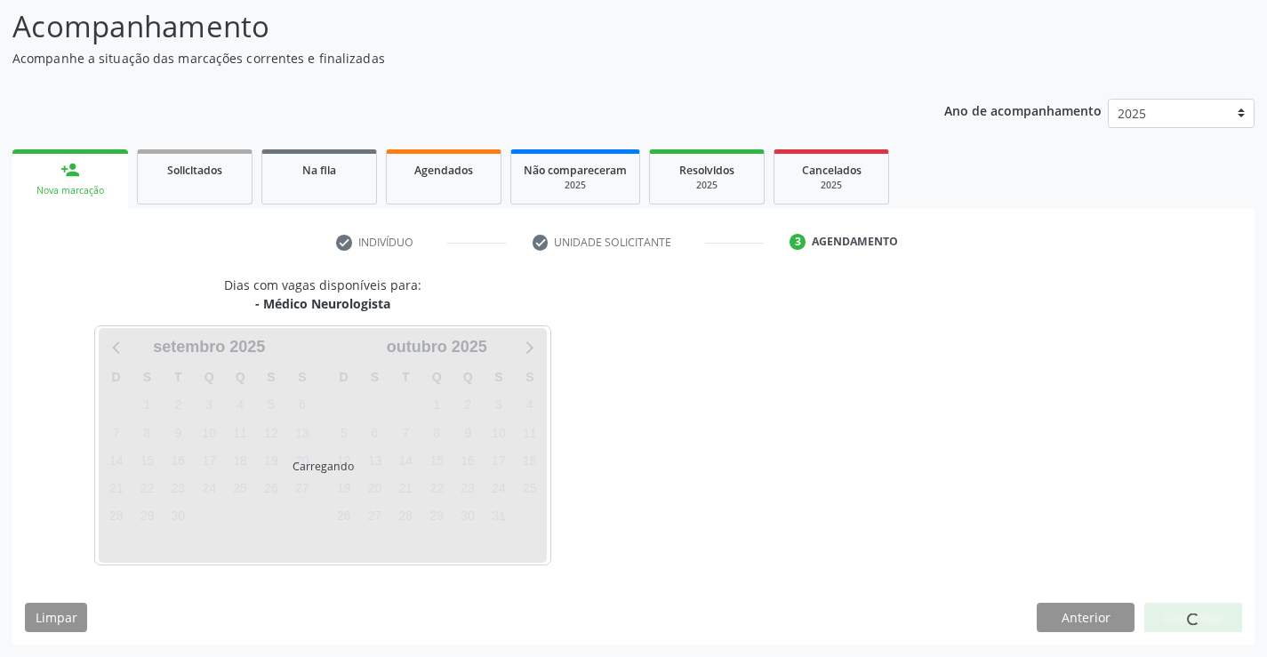
scroll to position [116, 0]
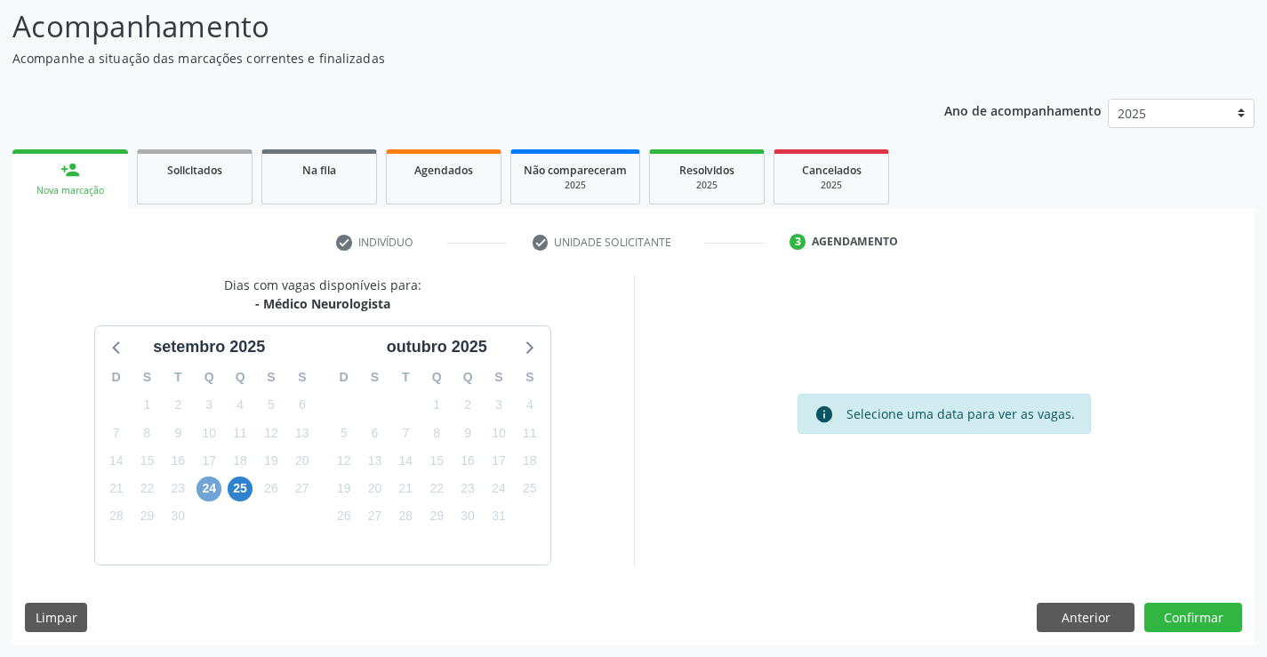
click at [205, 487] on span "24" at bounding box center [208, 488] width 25 height 25
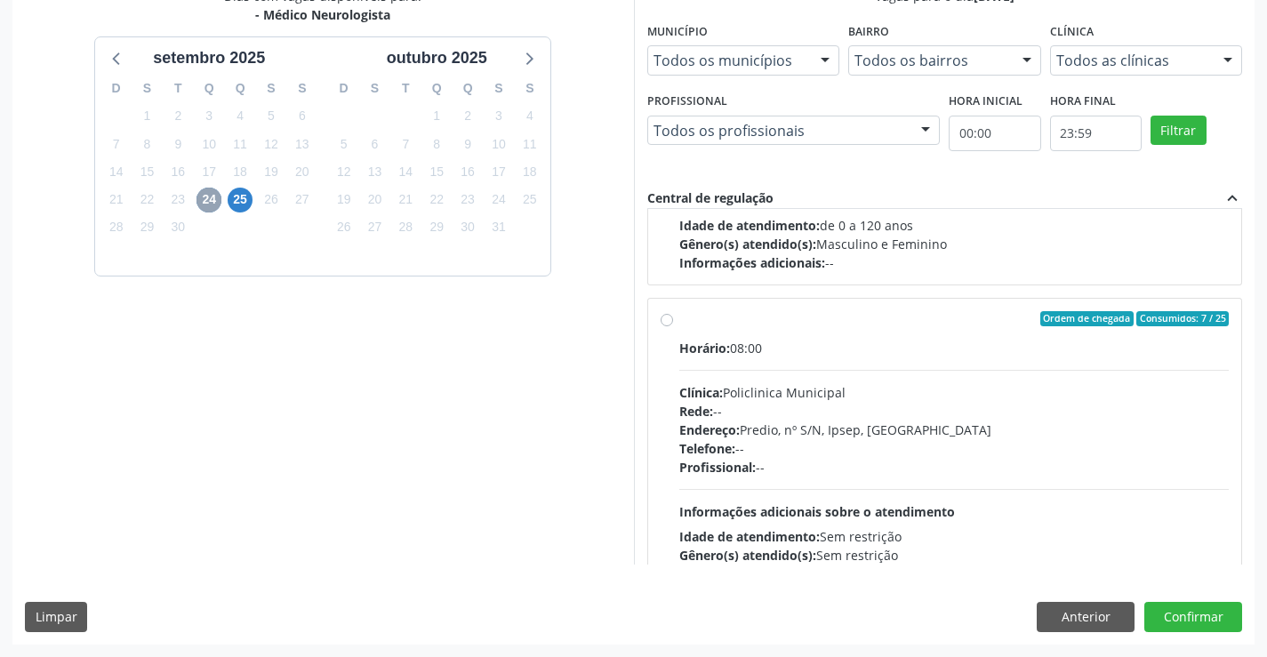
scroll to position [267, 0]
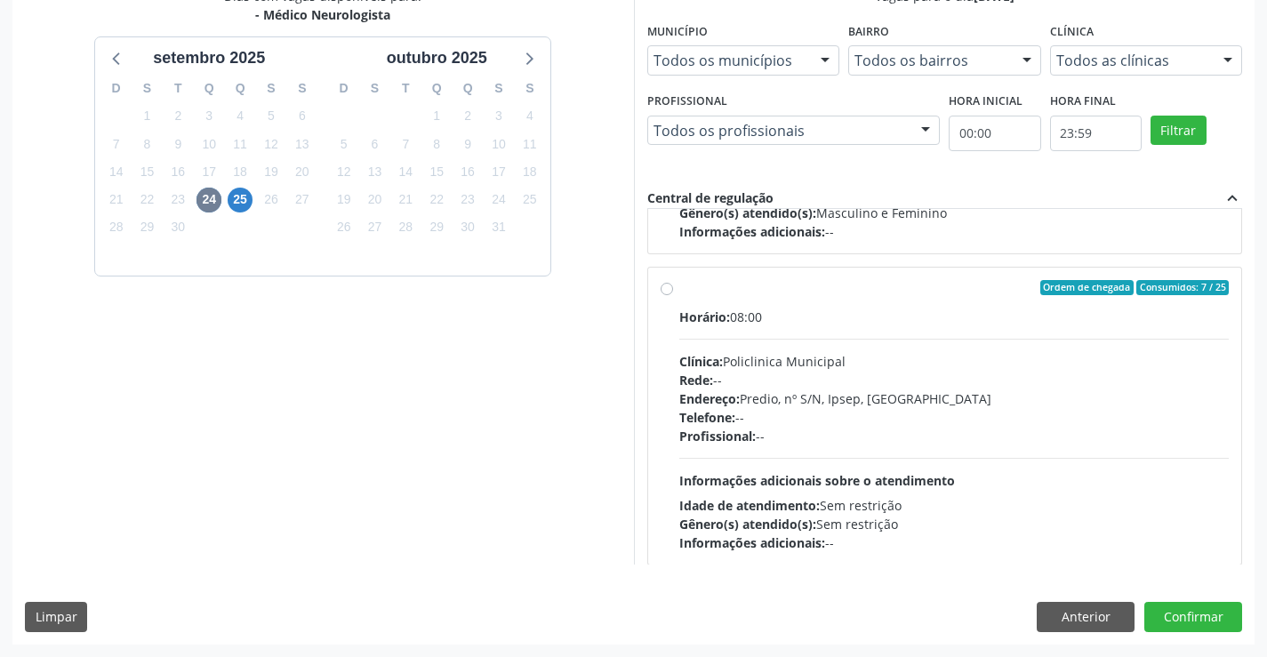
click at [673, 291] on div "Ordem de chegada Consumidos: 7 / 25 Horário: 08:00 Clínica: Policlinica Municip…" at bounding box center [945, 416] width 569 height 273
radio input "true"
click at [1181, 611] on button "Confirmar" at bounding box center [1193, 617] width 98 height 30
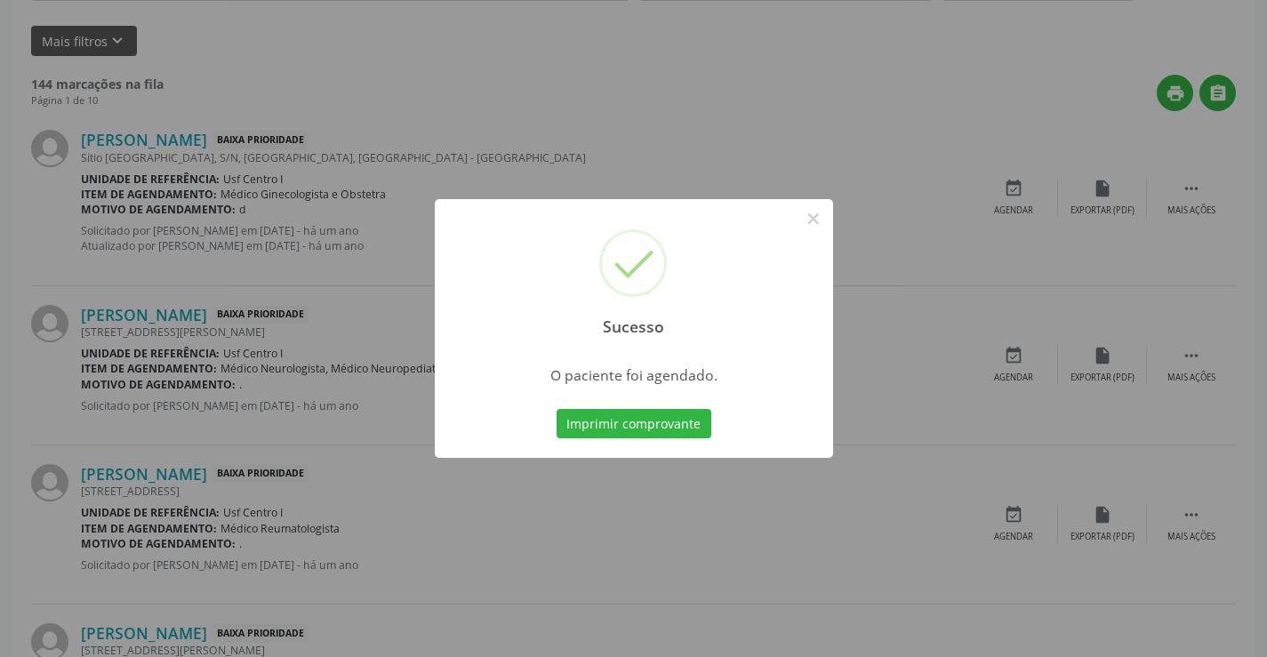
scroll to position [0, 0]
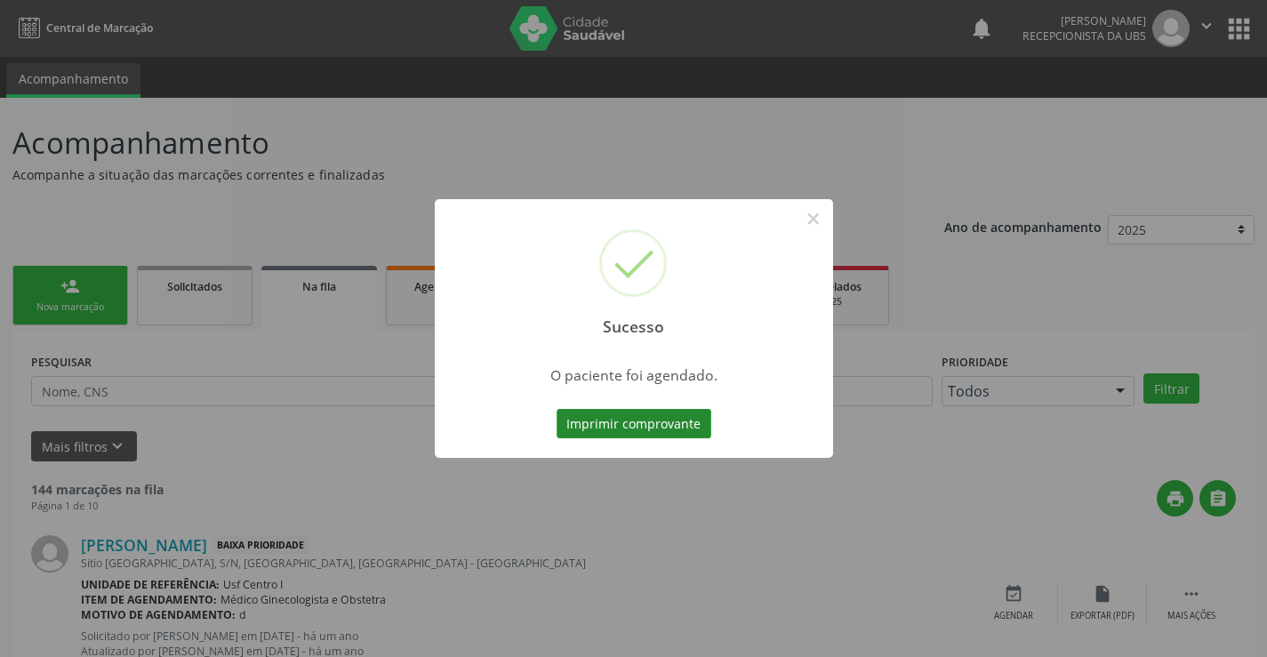
click at [666, 430] on button "Imprimir comprovante" at bounding box center [634, 424] width 155 height 30
